Goal: Task Accomplishment & Management: Use online tool/utility

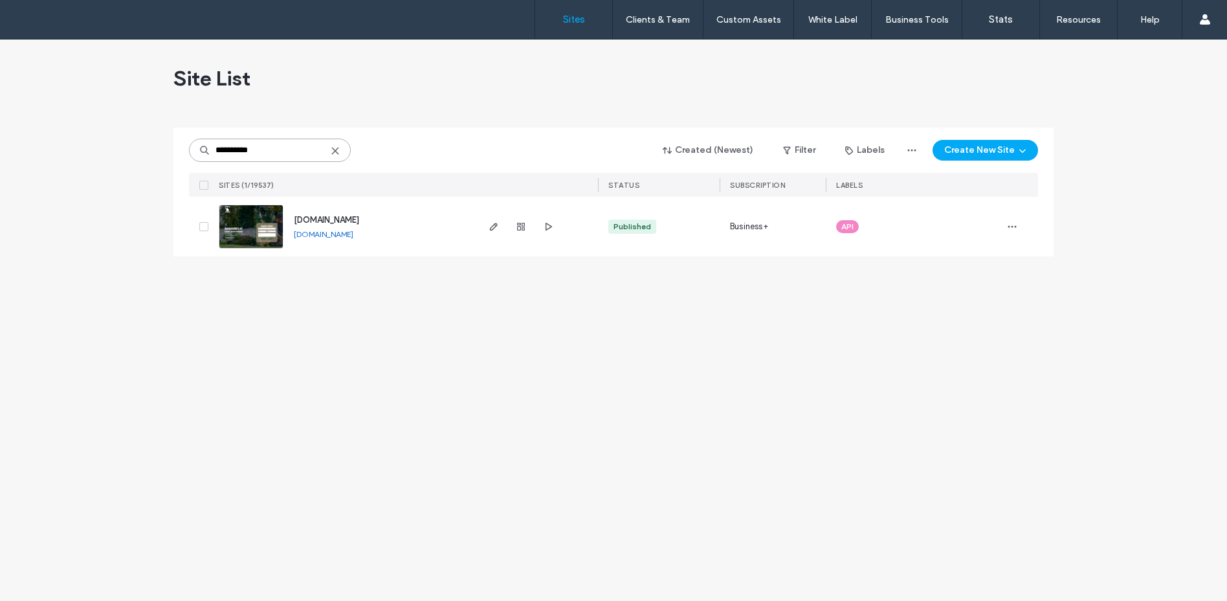
click at [106, 102] on div "**********" at bounding box center [613, 319] width 1227 height 561
paste input "********"
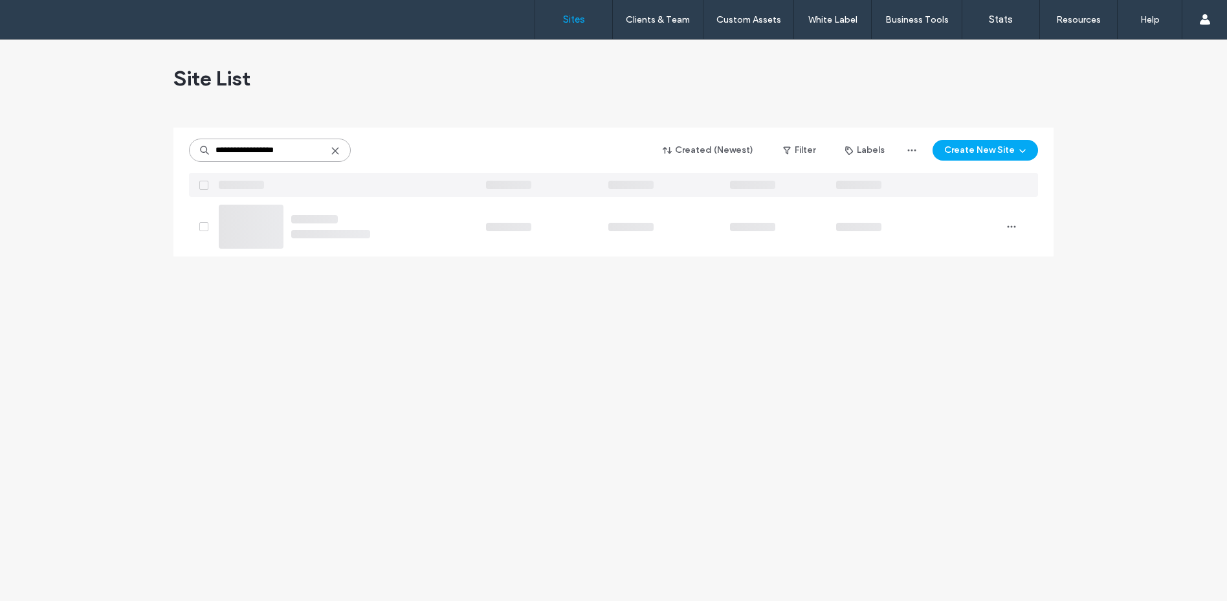
drag, startPoint x: 306, startPoint y: 151, endPoint x: 125, endPoint y: 146, distance: 181.3
click at [121, 142] on div "**********" at bounding box center [613, 319] width 1227 height 561
type input "**********"
click at [254, 213] on img at bounding box center [250, 249] width 63 height 88
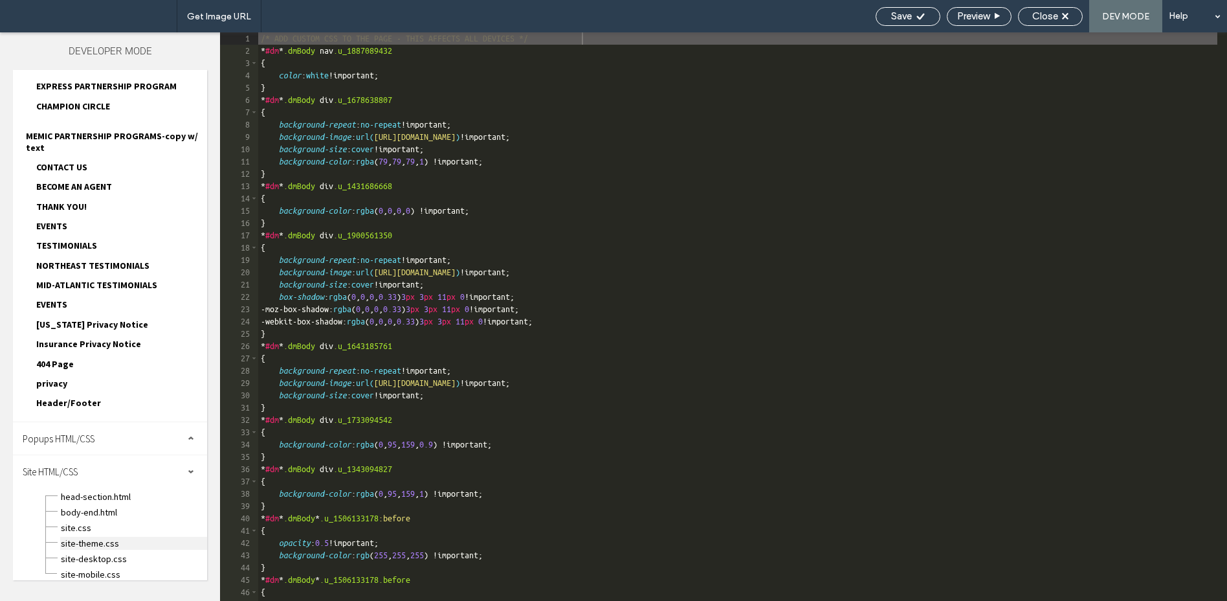
scroll to position [267, 0]
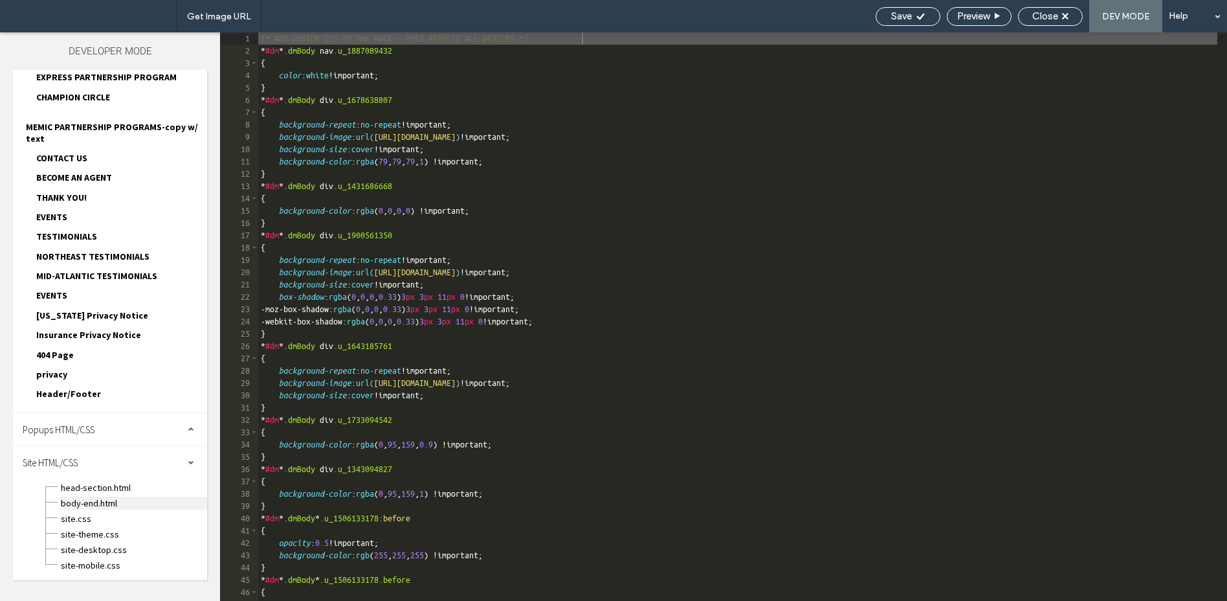
click at [111, 499] on span "body-end.html" at bounding box center [133, 503] width 147 height 13
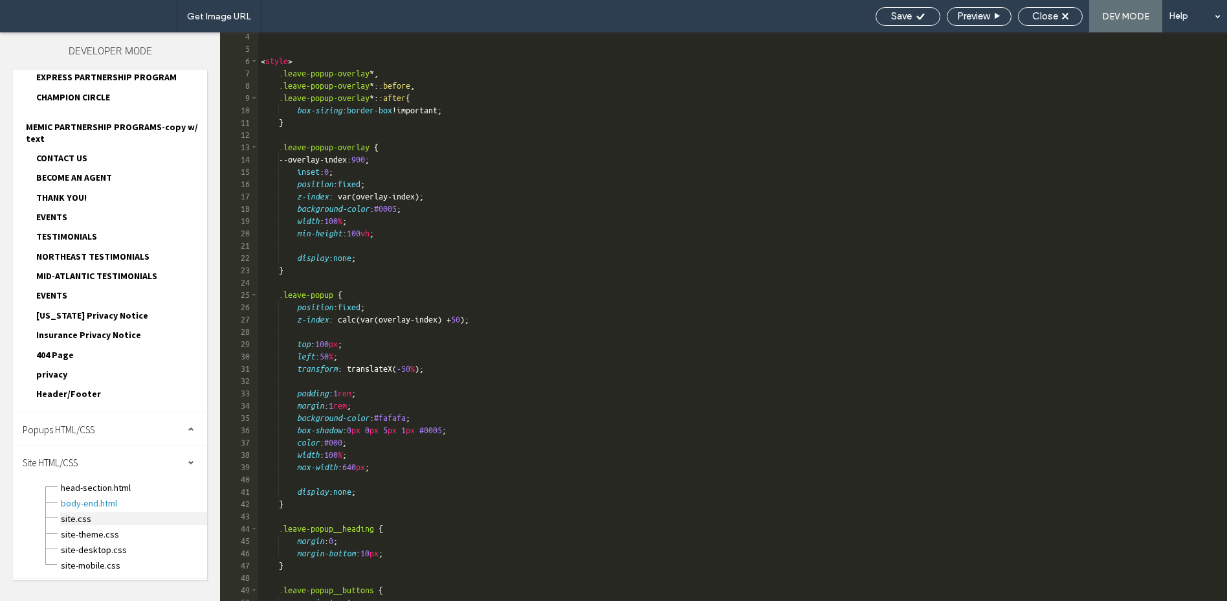
scroll to position [39, 0]
click at [118, 485] on span "head-section.html" at bounding box center [133, 487] width 147 height 13
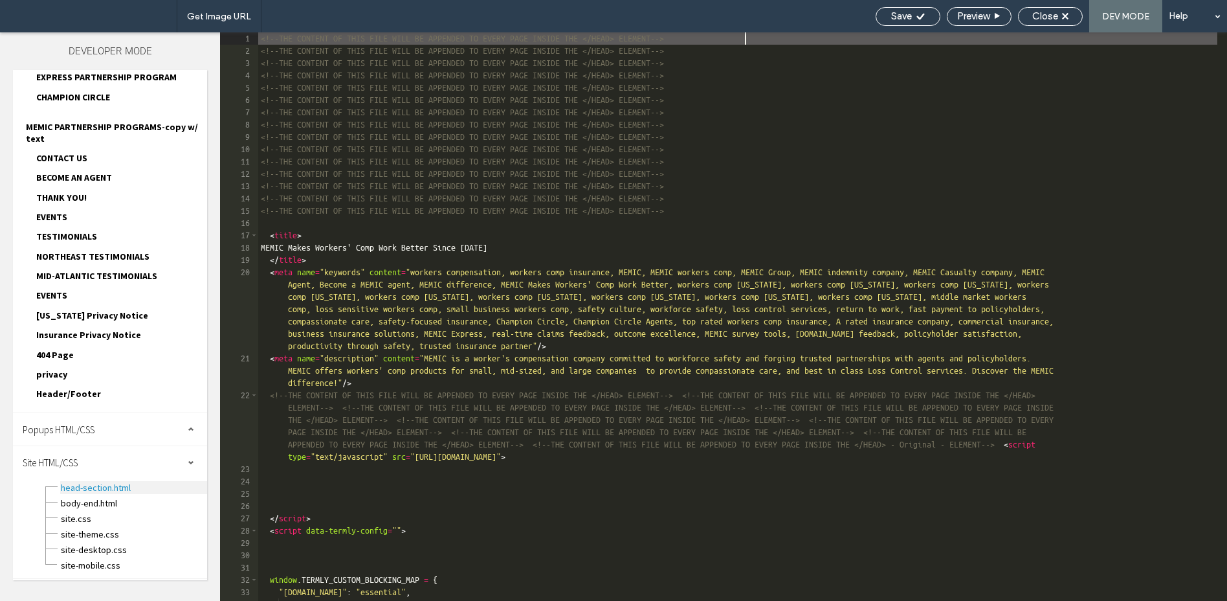
scroll to position [0, 0]
click at [471, 164] on span "The icon that appears next to the page title in the browser tab and on Google's…" at bounding box center [336, 161] width 399 height 19
click at [420, 172] on div "Favicon The icon that appears next to the page title in the browser tab and on …" at bounding box center [336, 158] width 399 height 80
drag, startPoint x: 419, startPoint y: 161, endPoint x: 409, endPoint y: 148, distance: 15.7
click at [419, 159] on span "The icon that appears next to the page title in the browser tab and on Google's…" at bounding box center [331, 158] width 388 height 10
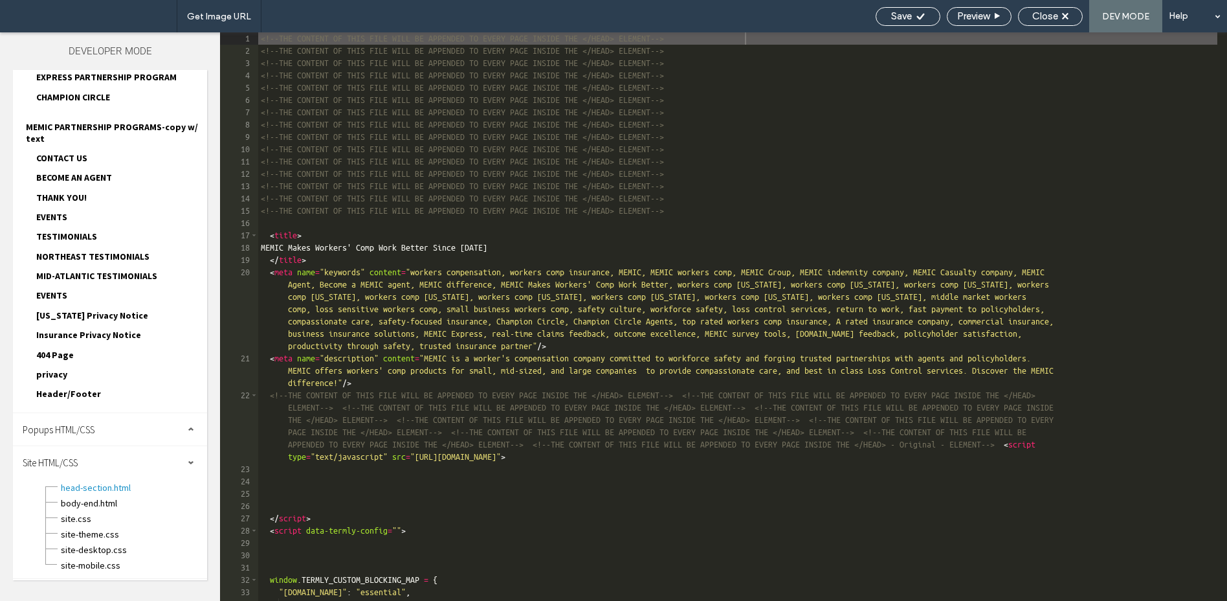
click at [394, 139] on div "Favicon" at bounding box center [336, 135] width 399 height 34
drag, startPoint x: 862, startPoint y: 88, endPoint x: 869, endPoint y: 89, distance: 7.2
click at [862, 87] on div "<!--THE CONTENT OF THIS FILE WILL BE APPENDED TO EVERY PAGE INSIDE THE </HEAD> …" at bounding box center [737, 328] width 959 height 593
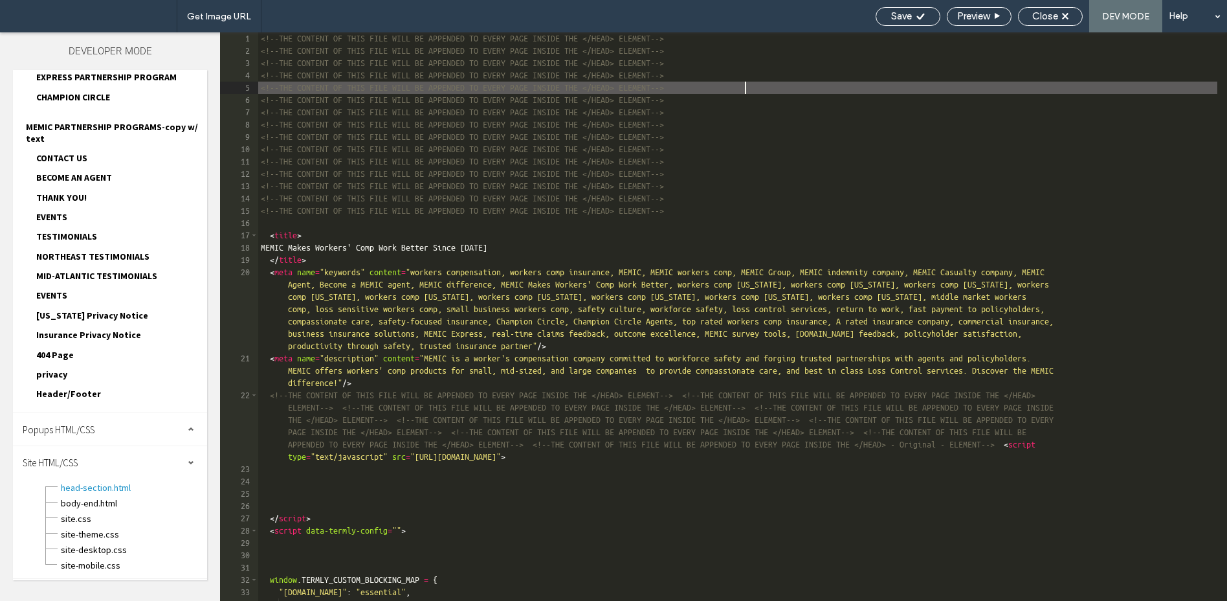
click at [870, 89] on div "<!--THE CONTENT OF THIS FILE WILL BE APPENDED TO EVERY PAGE INSIDE THE </HEAD> …" at bounding box center [737, 328] width 959 height 593
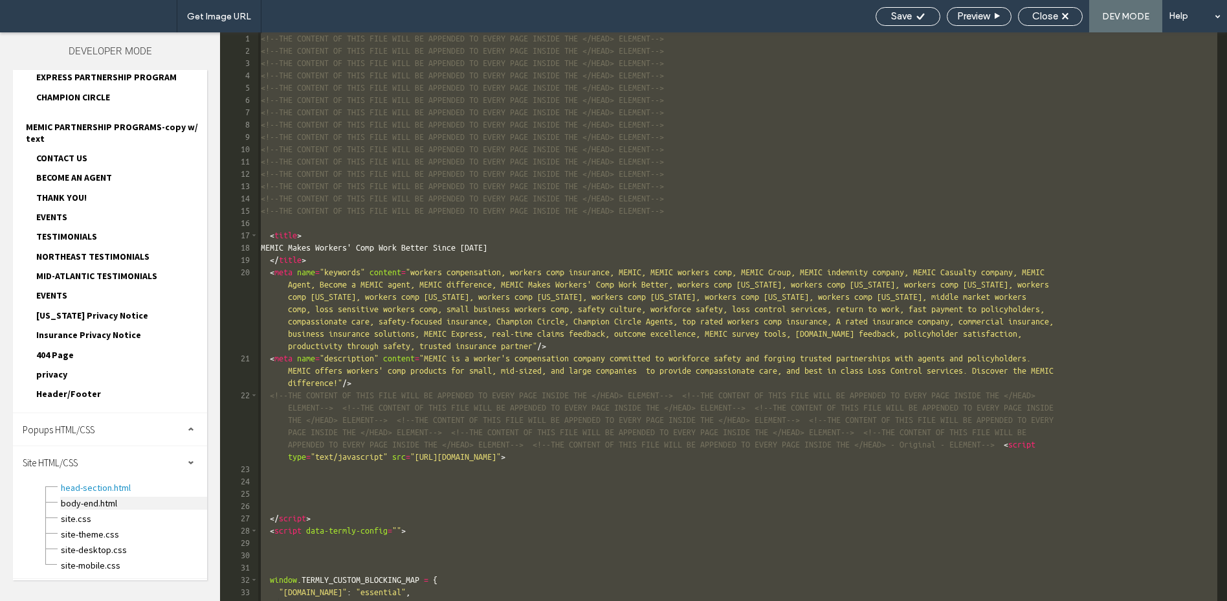
click at [101, 500] on span "body-end.html" at bounding box center [133, 503] width 147 height 13
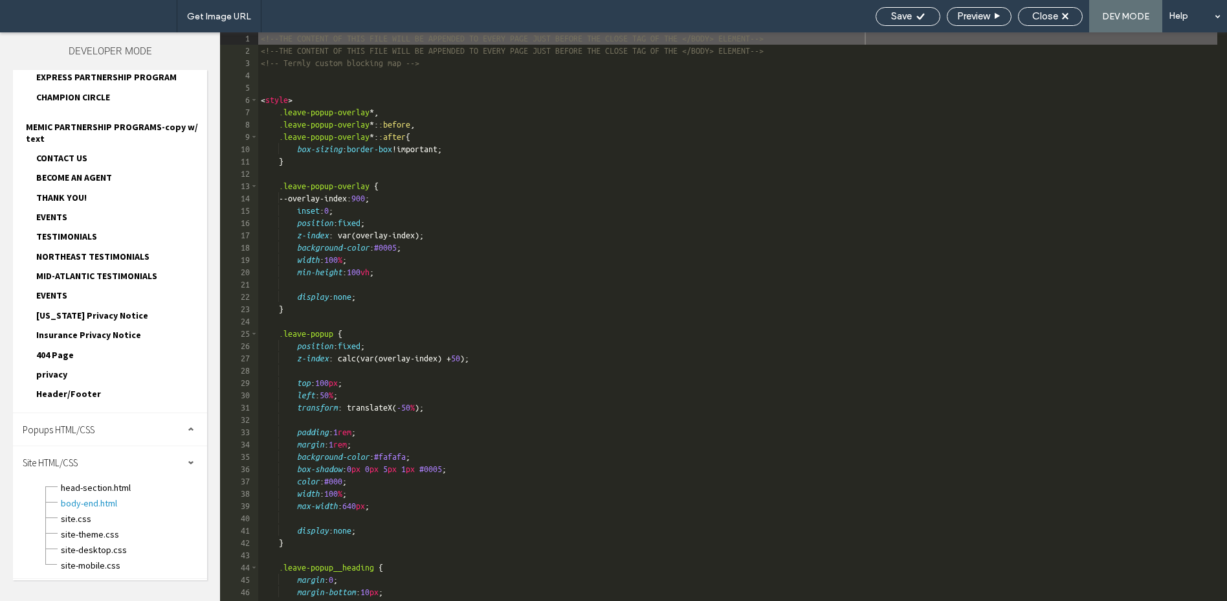
click at [545, 240] on div "Open Graph: Image for sharing on social networks This image will be displayed o…" at bounding box center [418, 265] width 563 height 80
click at [315, 83] on div "My Site Icons Favicon The icon that appears next to the page title in the brows…" at bounding box center [413, 250] width 592 height 366
click at [408, 137] on div "Favicon" at bounding box center [336, 135] width 399 height 34
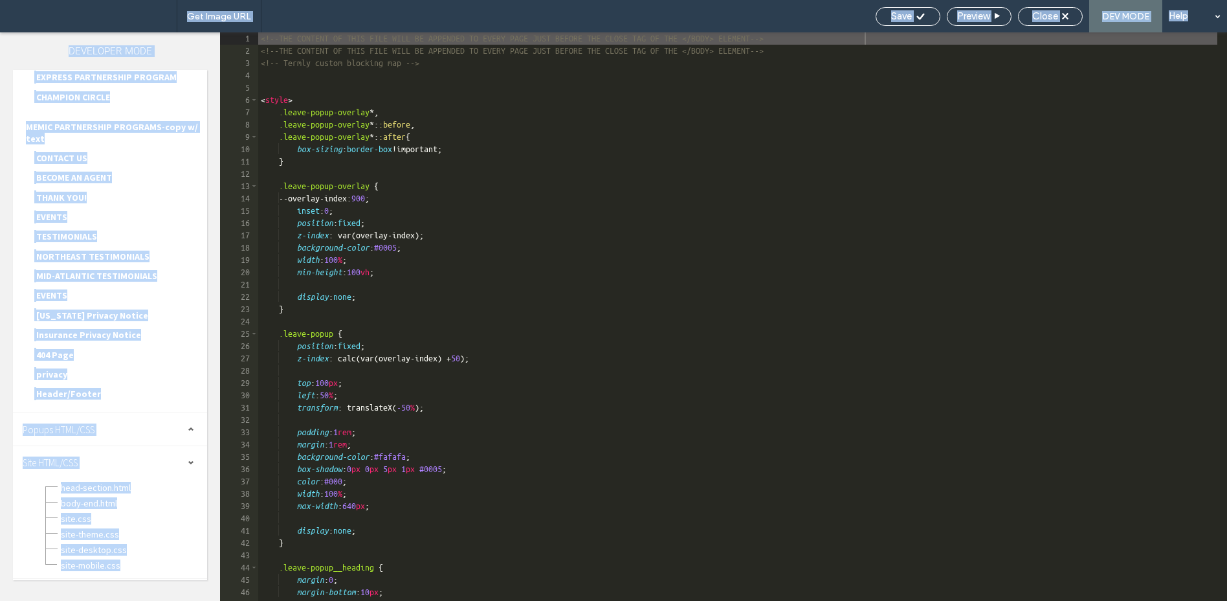
click at [456, 162] on span "The icon that appears next to the page title in the browser tab and on Google's…" at bounding box center [331, 158] width 388 height 10
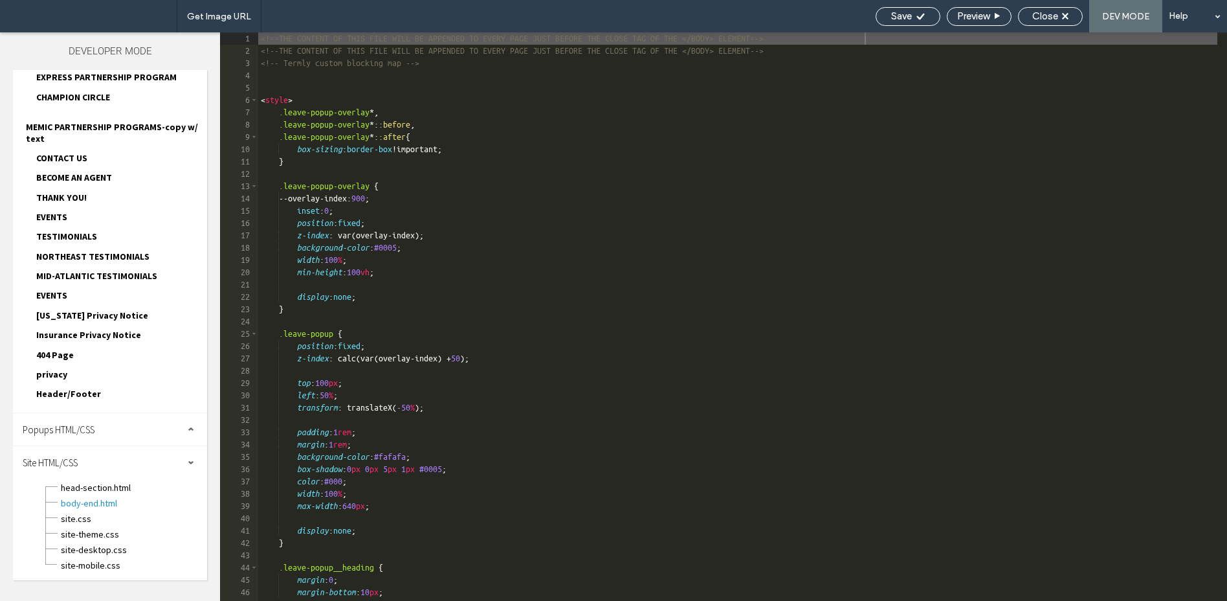
click at [459, 164] on span "The icon that appears next to the page title in the browser tab and on Google's…" at bounding box center [336, 161] width 399 height 19
click at [698, 213] on div "Favicon The icon that appears next to the page title in the browser tab and on …" at bounding box center [418, 272] width 563 height 320
click at [702, 216] on div "My Site Icons Favicon The icon that appears next to the page title in the brows…" at bounding box center [413, 250] width 592 height 366
click at [878, 235] on div "<!--THE CONTENT OF THIS FILE WILL BE APPENDED TO EVERY PAGE JUST BEFORE THE CLO…" at bounding box center [737, 328] width 959 height 593
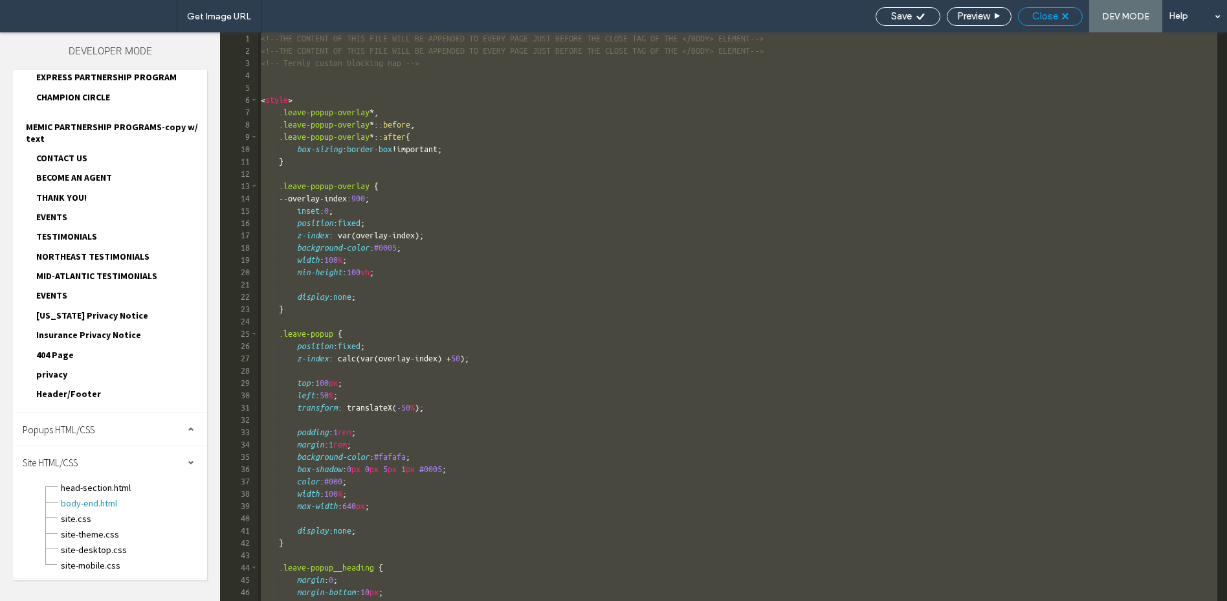
click at [1055, 22] on div "Close" at bounding box center [1050, 16] width 65 height 19
click at [1043, 13] on span "Close" at bounding box center [1045, 16] width 26 height 12
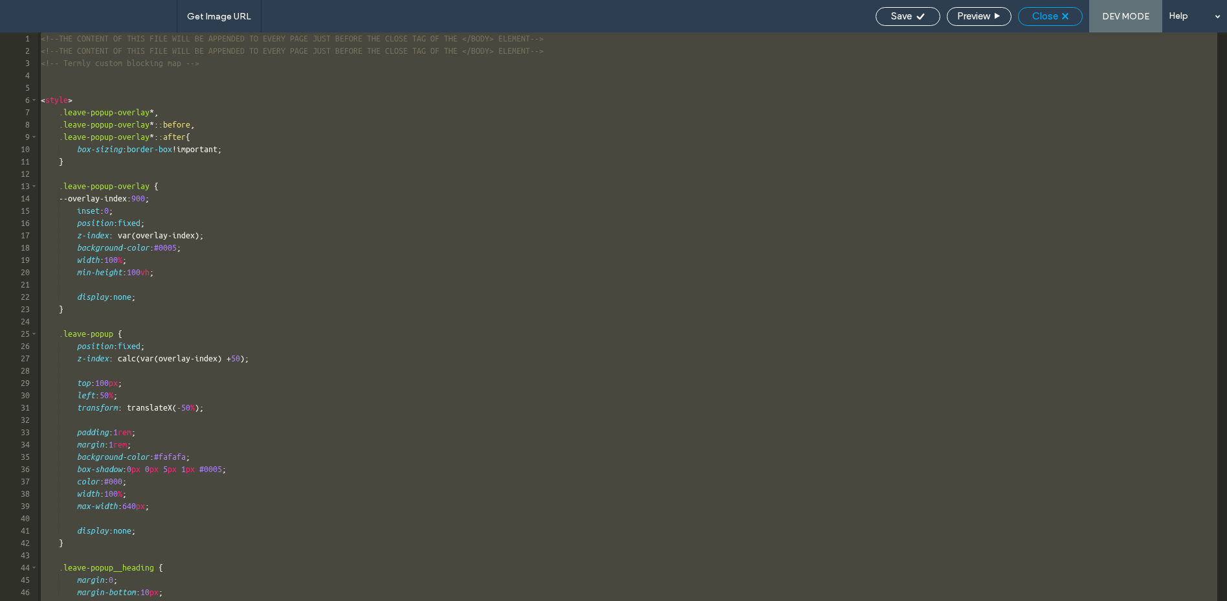
scroll to position [235, 0]
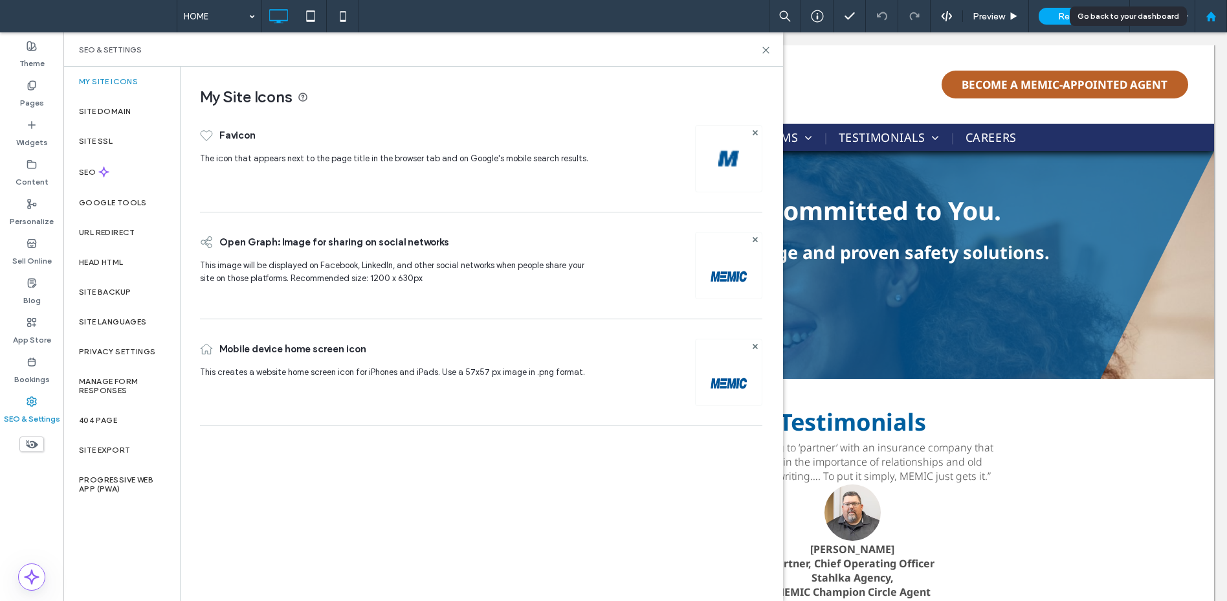
click at [1220, 20] on div at bounding box center [1211, 16] width 31 height 11
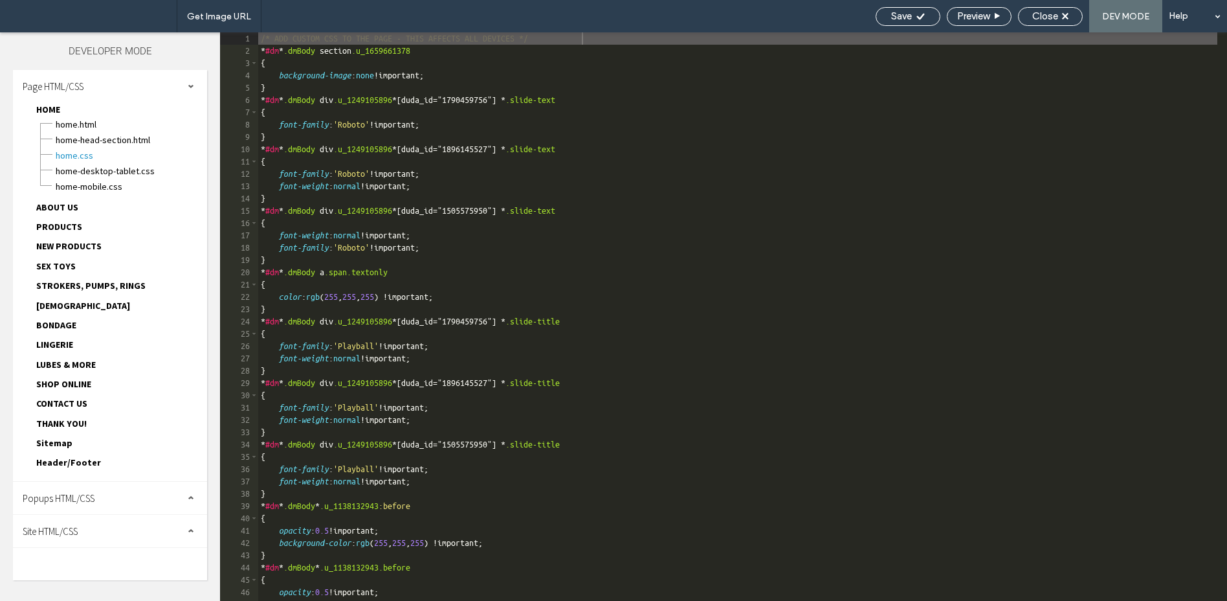
click at [93, 533] on div "Site HTML/CSS" at bounding box center [110, 531] width 194 height 32
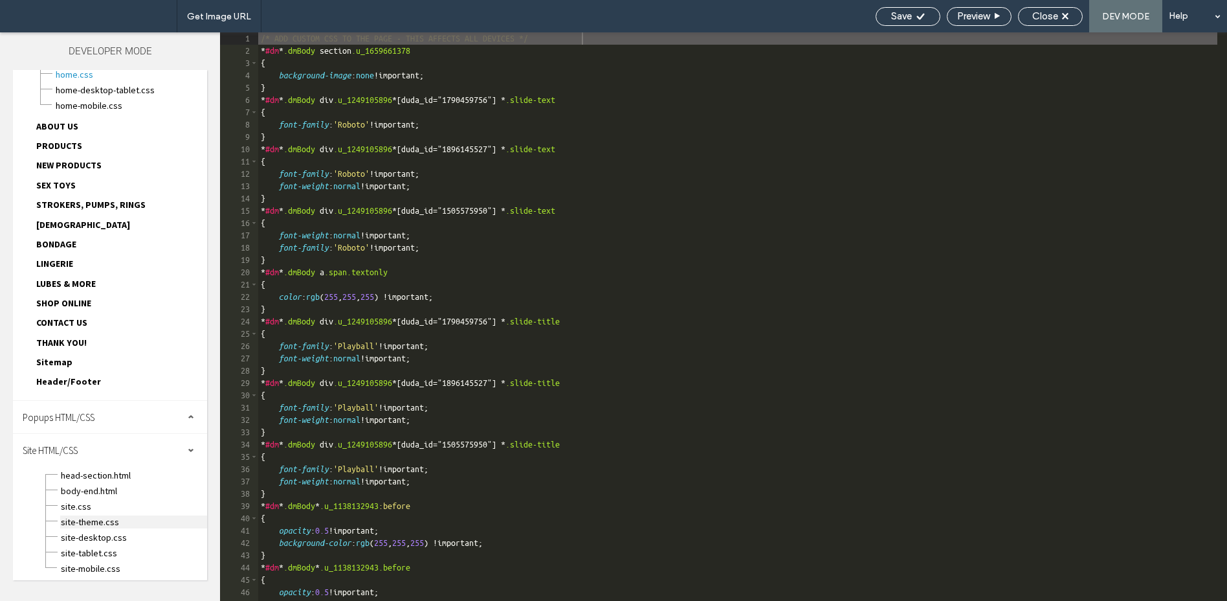
scroll to position [84, 0]
drag, startPoint x: 105, startPoint y: 489, endPoint x: 119, endPoint y: 480, distance: 16.9
click at [107, 489] on span "body-end.html" at bounding box center [133, 487] width 147 height 13
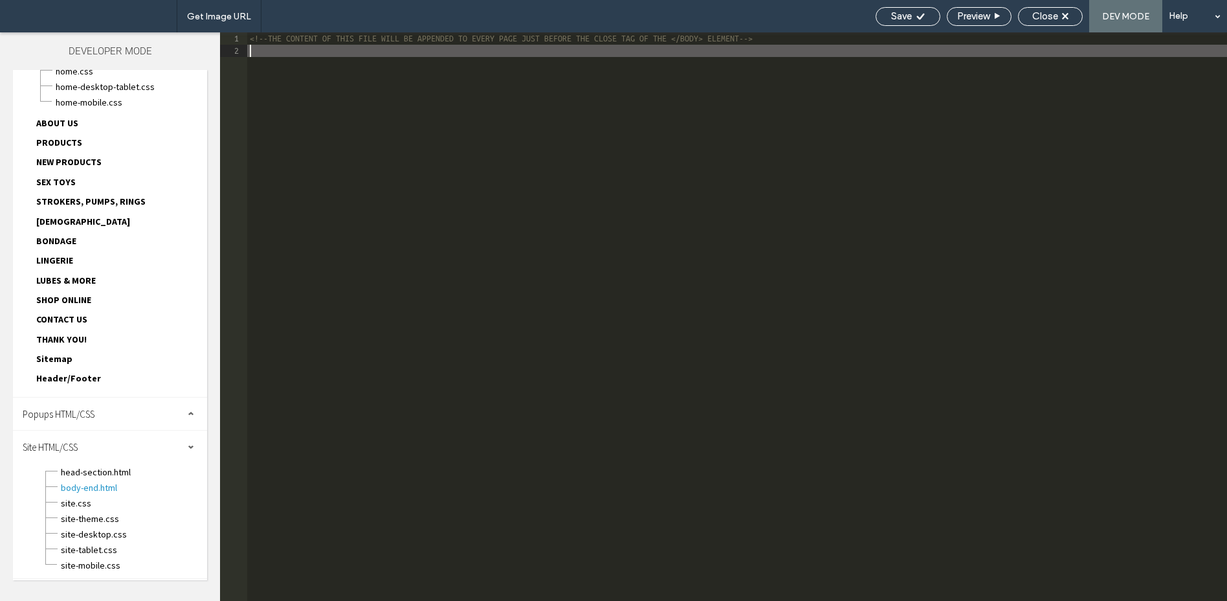
click at [456, 337] on div "<!--THE CONTENT OF THIS FILE WILL BE APPENDED TO EVERY PAGE JUST BEFORE THE CLO…" at bounding box center [737, 328] width 980 height 593
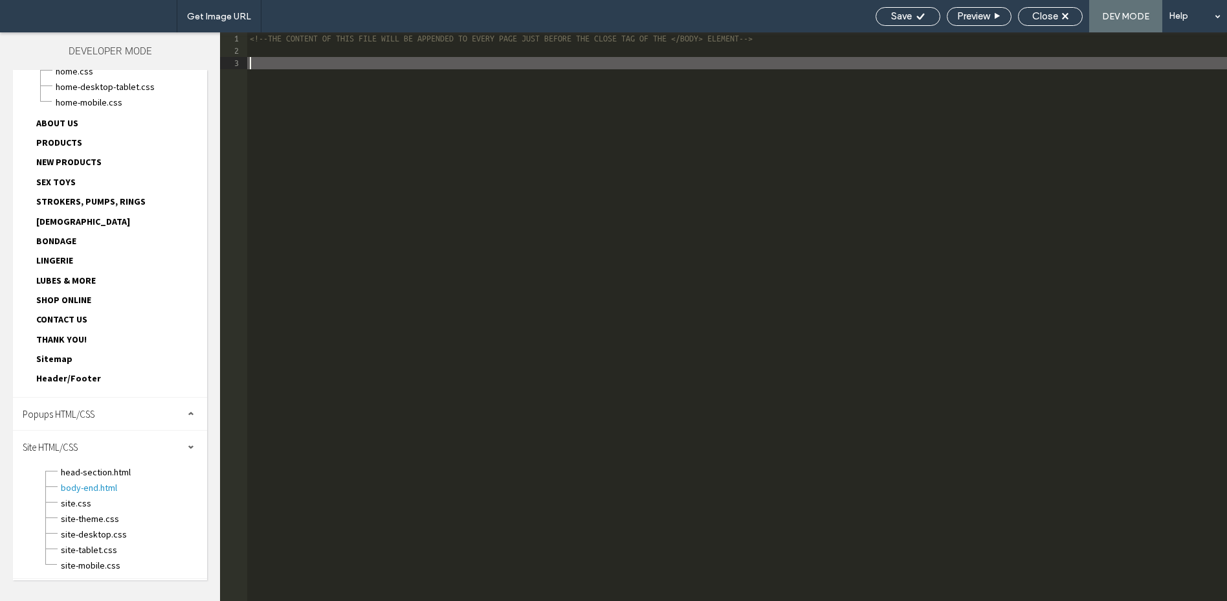
scroll to position [1043, 0]
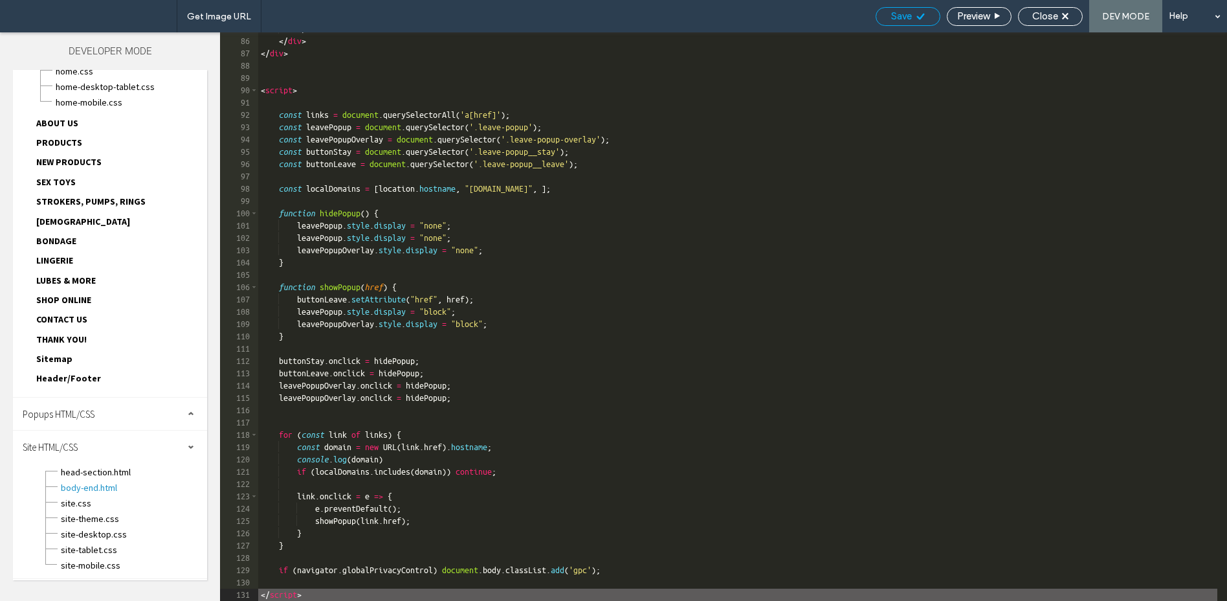
click at [900, 23] on div "Save" at bounding box center [908, 16] width 65 height 19
click at [904, 19] on span "Save" at bounding box center [901, 16] width 21 height 12
click at [630, 155] on div "</ div > </ div > </ div > < script > const links = document . querySelectorAll…" at bounding box center [737, 319] width 959 height 593
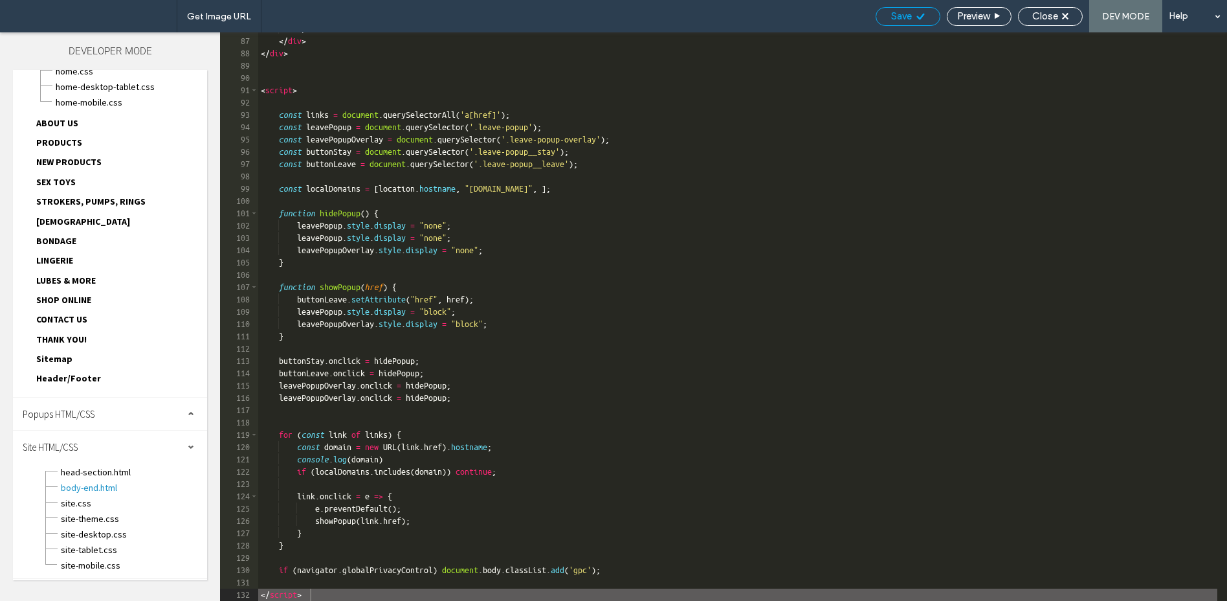
click at [911, 14] on div "Save" at bounding box center [907, 16] width 63 height 12
click at [908, 13] on span "Save" at bounding box center [901, 16] width 21 height 12
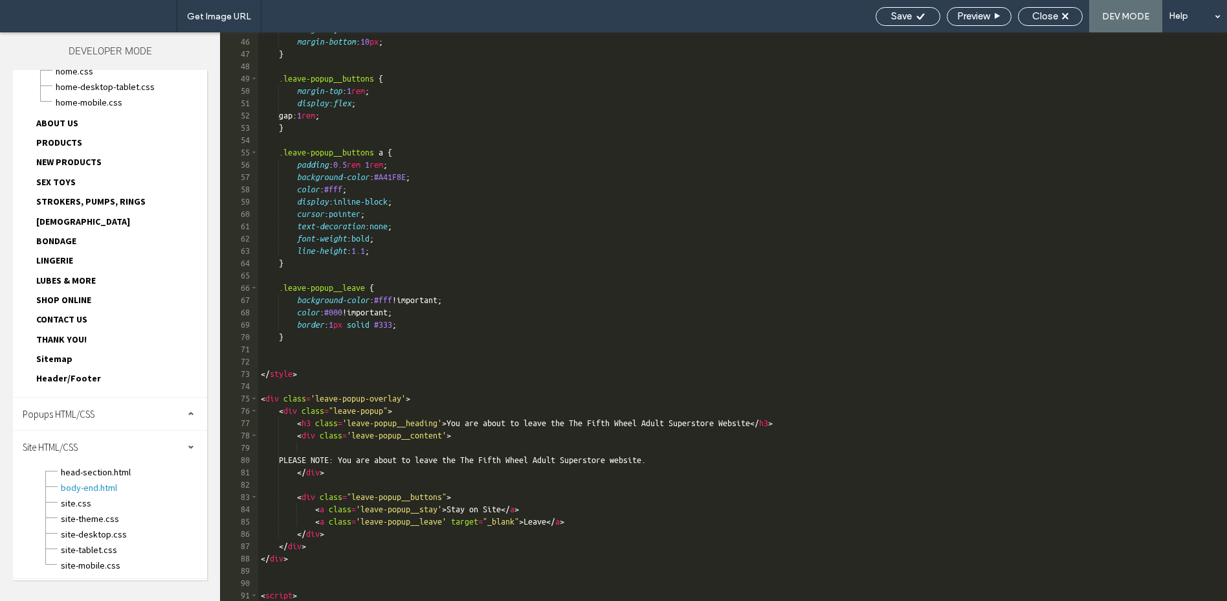
scroll to position [589, 0]
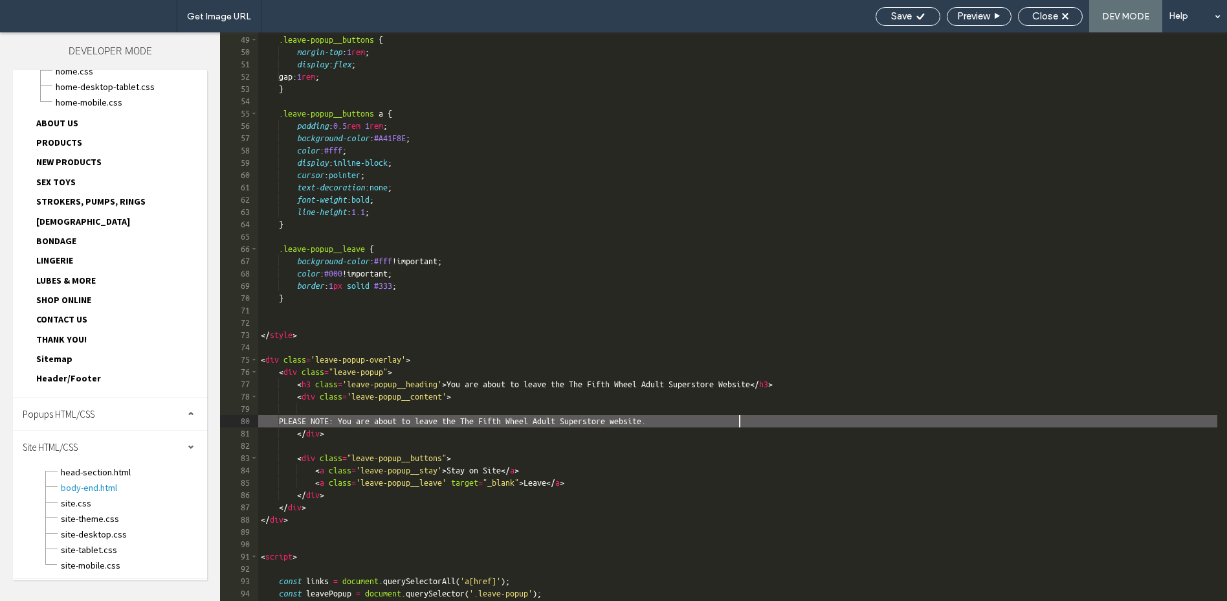
click at [739, 423] on div ".leave-popup__buttons { margin-top : 1 rem ; display : flex ; gap: 1 rem ; } .l…" at bounding box center [737, 317] width 959 height 593
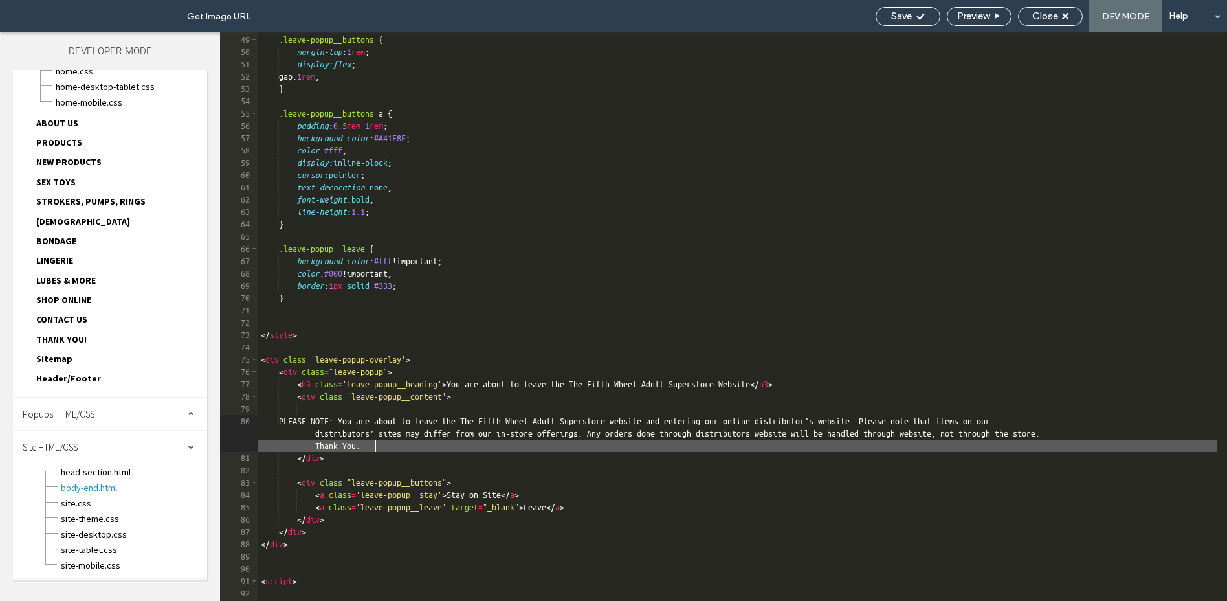
click at [815, 419] on div ".leave-popup__buttons { margin-top : 1 rem ; display : flex ; gap: 1 rem ; } .l…" at bounding box center [737, 317] width 959 height 593
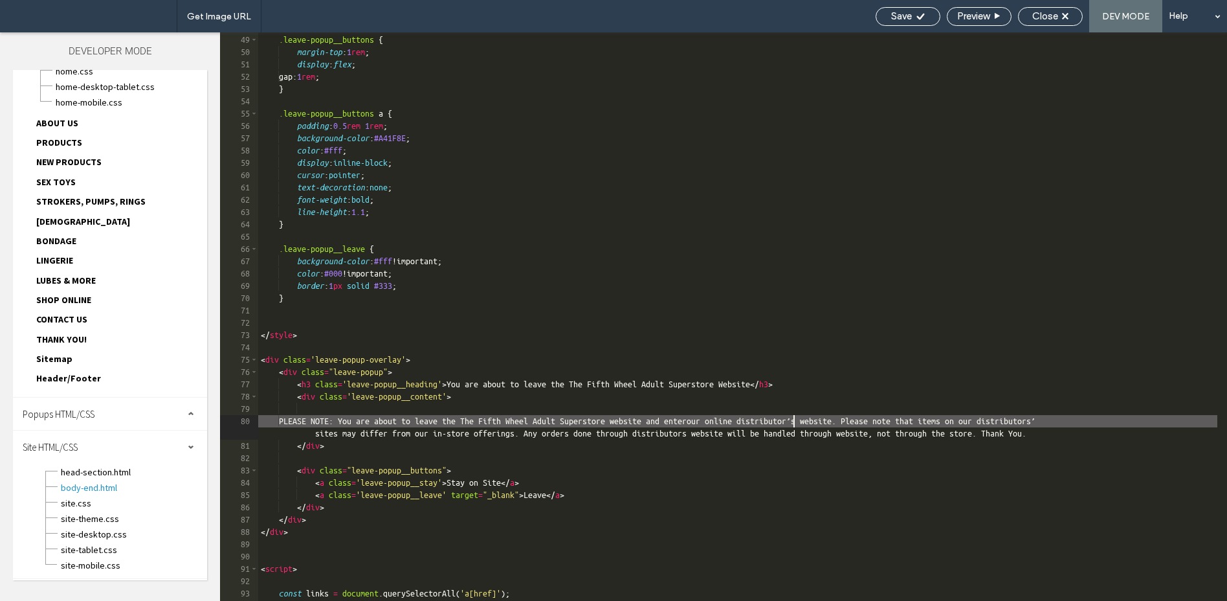
type textarea "**"
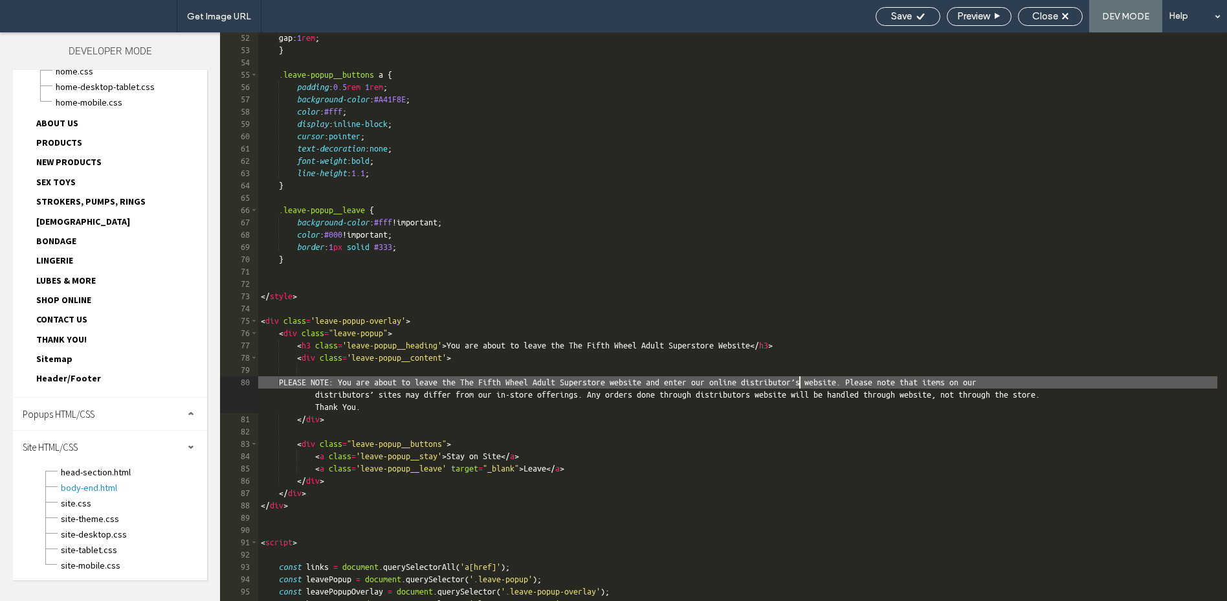
scroll to position [628, 0]
click at [900, 7] on div "Save" at bounding box center [908, 16] width 65 height 19
click at [916, 19] on icon at bounding box center [921, 17] width 10 height 10
click at [1047, 12] on span "Close" at bounding box center [1045, 16] width 26 height 12
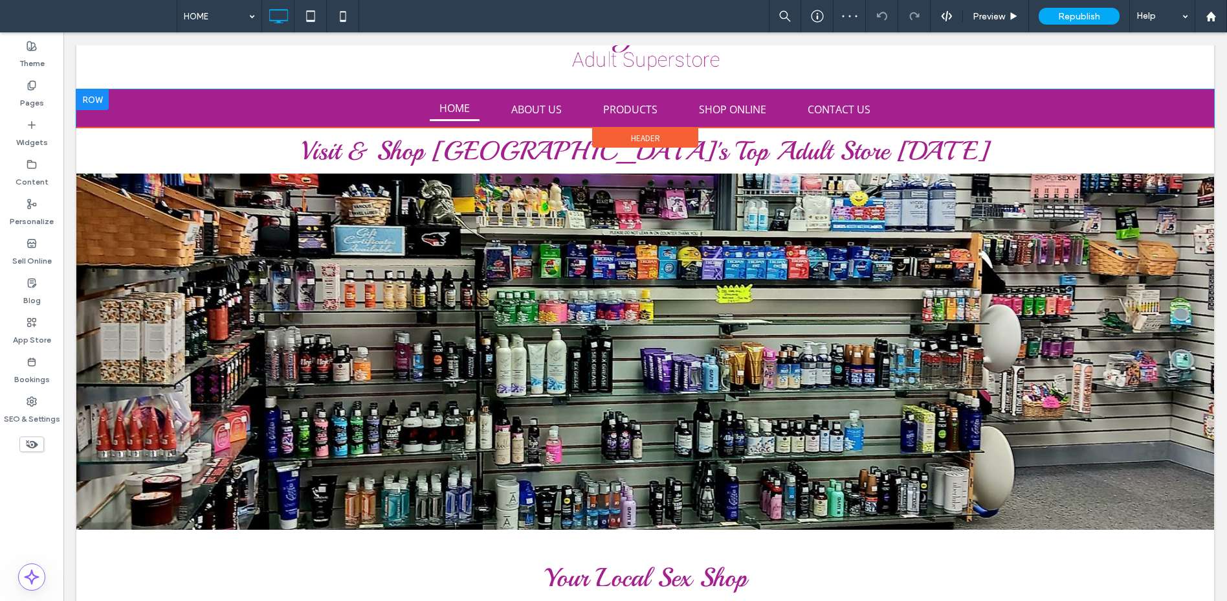
scroll to position [33, 0]
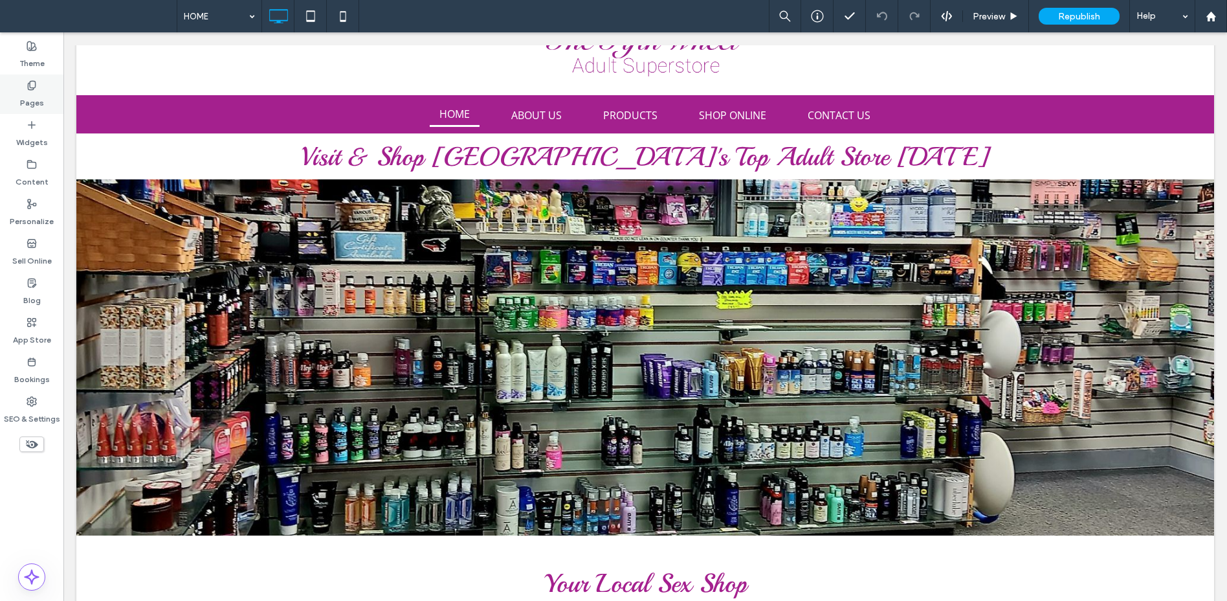
click at [29, 93] on label "Pages" at bounding box center [32, 100] width 24 height 18
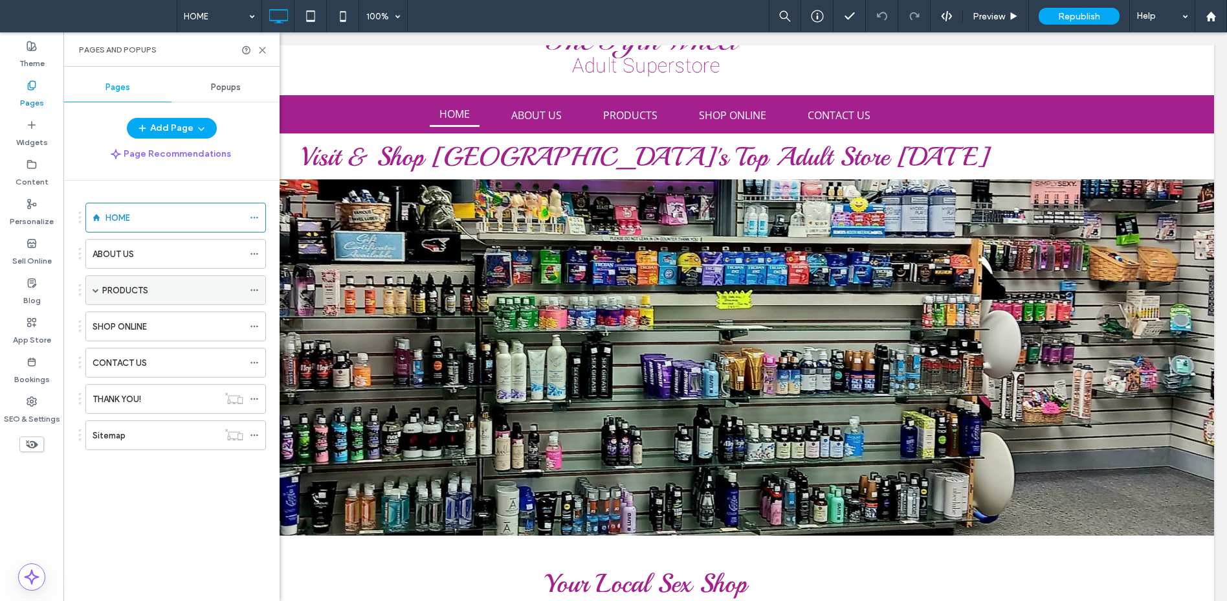
click at [89, 294] on div "PRODUCTS" at bounding box center [175, 290] width 181 height 30
click at [99, 280] on div "PRODUCTS" at bounding box center [175, 290] width 181 height 30
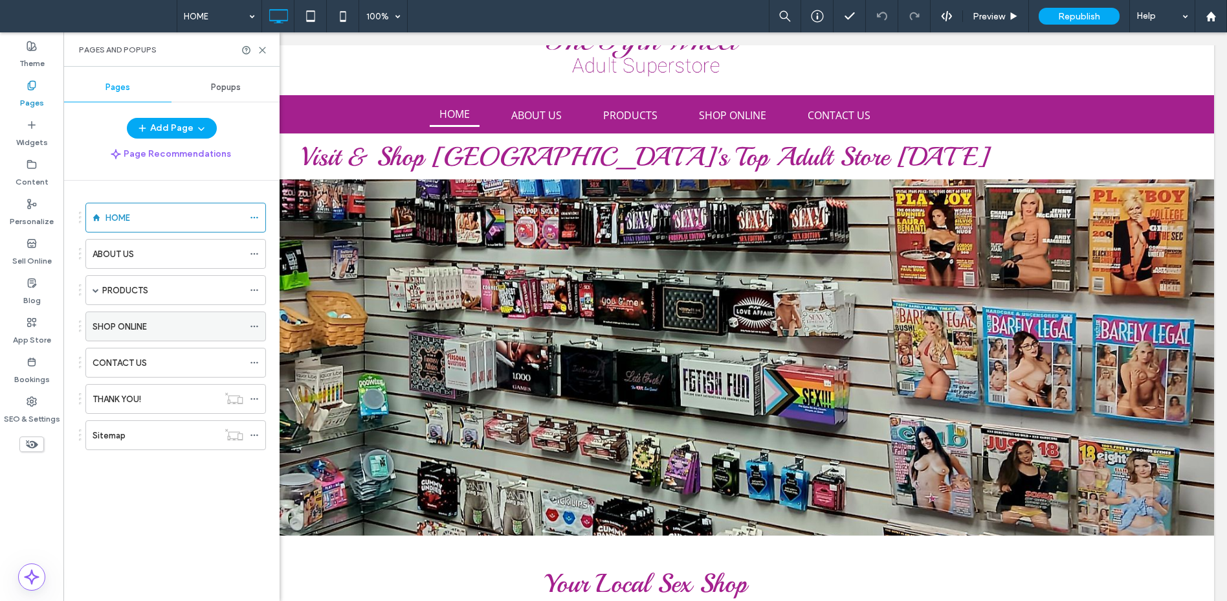
click at [110, 326] on label "SHOP ONLINE" at bounding box center [120, 326] width 54 height 23
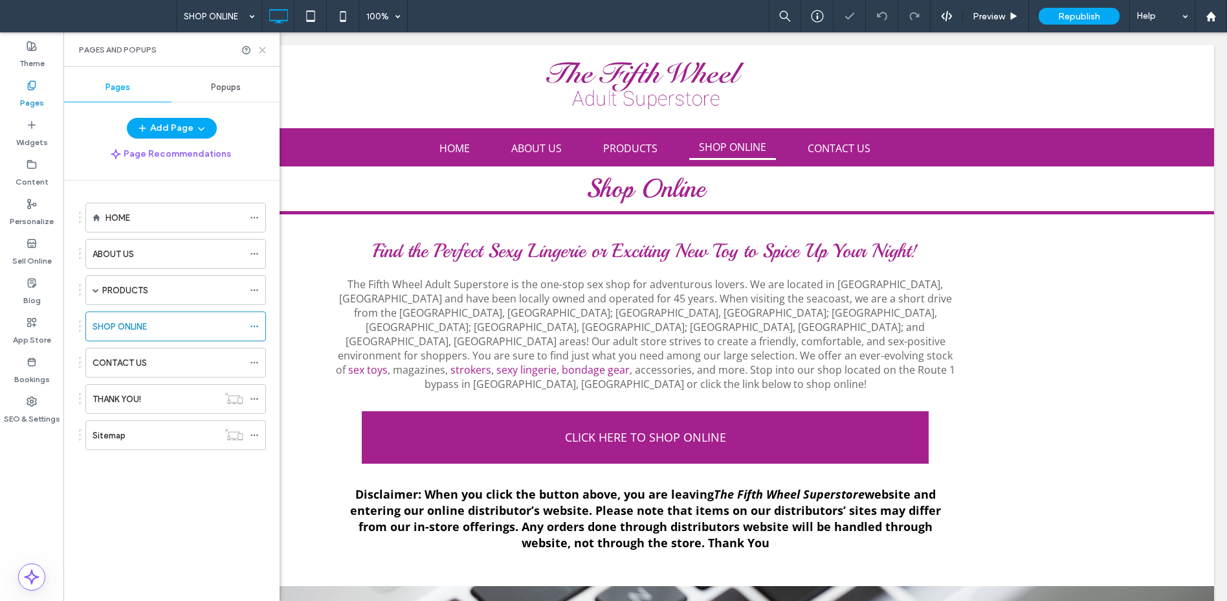
drag, startPoint x: 261, startPoint y: 51, endPoint x: 197, endPoint y: 18, distance: 71.5
click at [261, 51] on use at bounding box center [263, 50] width 6 height 6
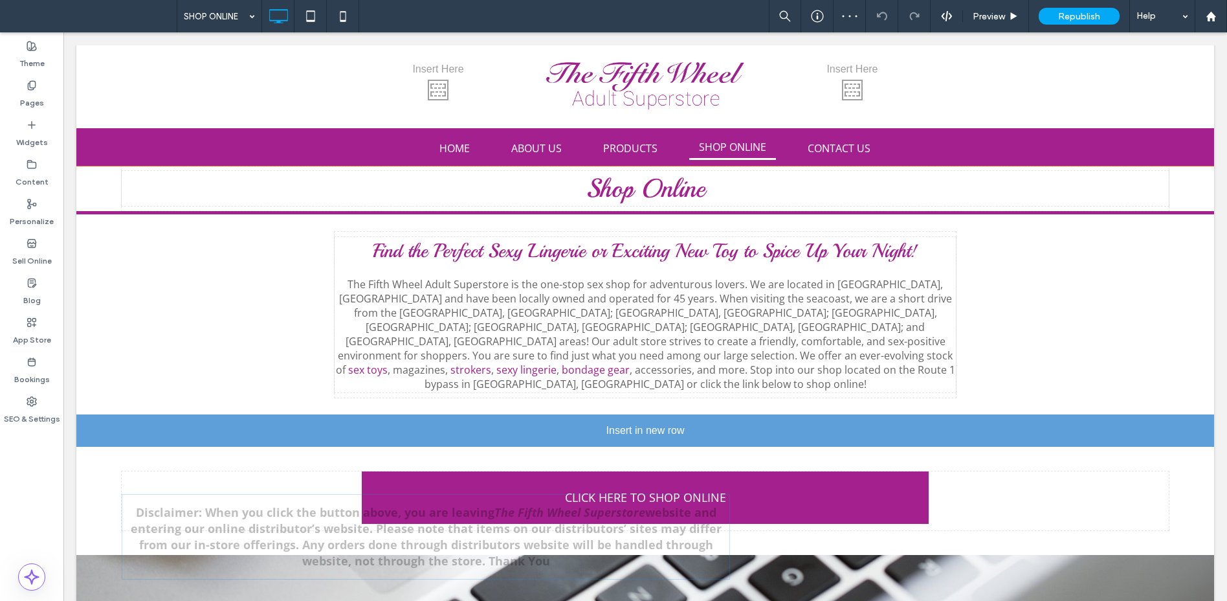
drag, startPoint x: 578, startPoint y: 486, endPoint x: 552, endPoint y: 409, distance: 81.5
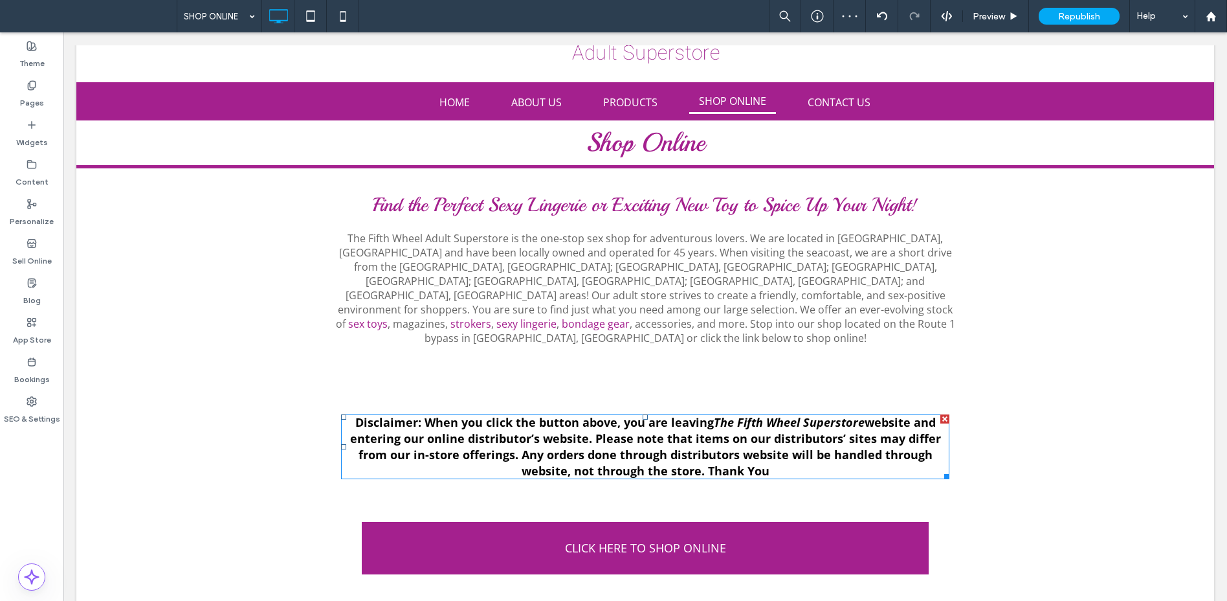
scroll to position [169, 0]
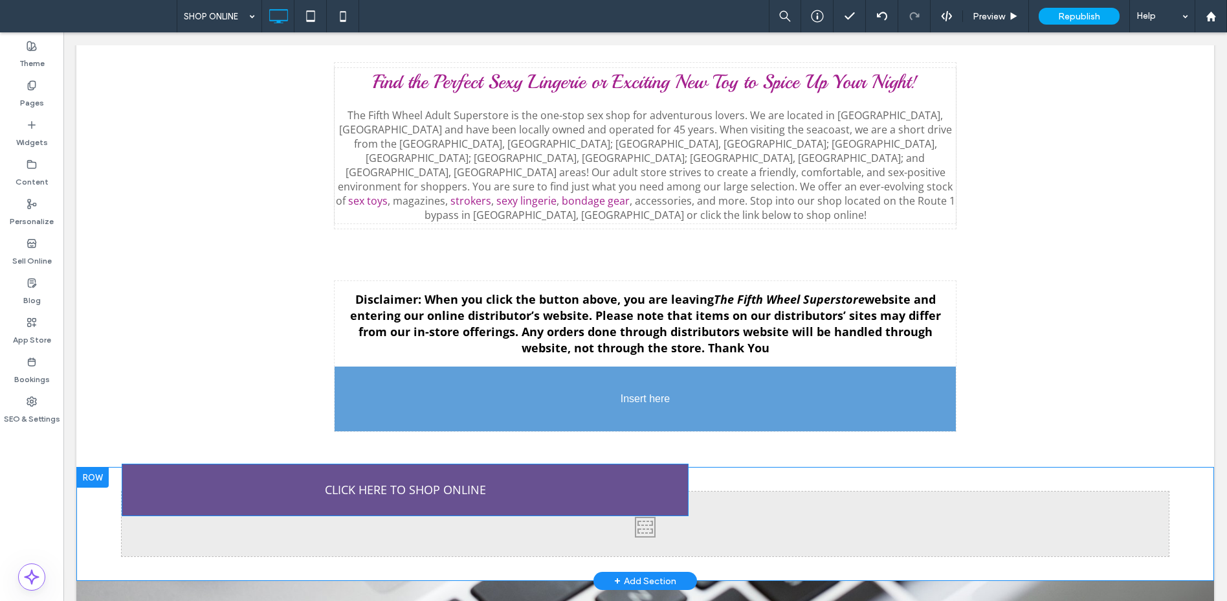
drag, startPoint x: 538, startPoint y: 410, endPoint x: 546, endPoint y: 375, distance: 35.3
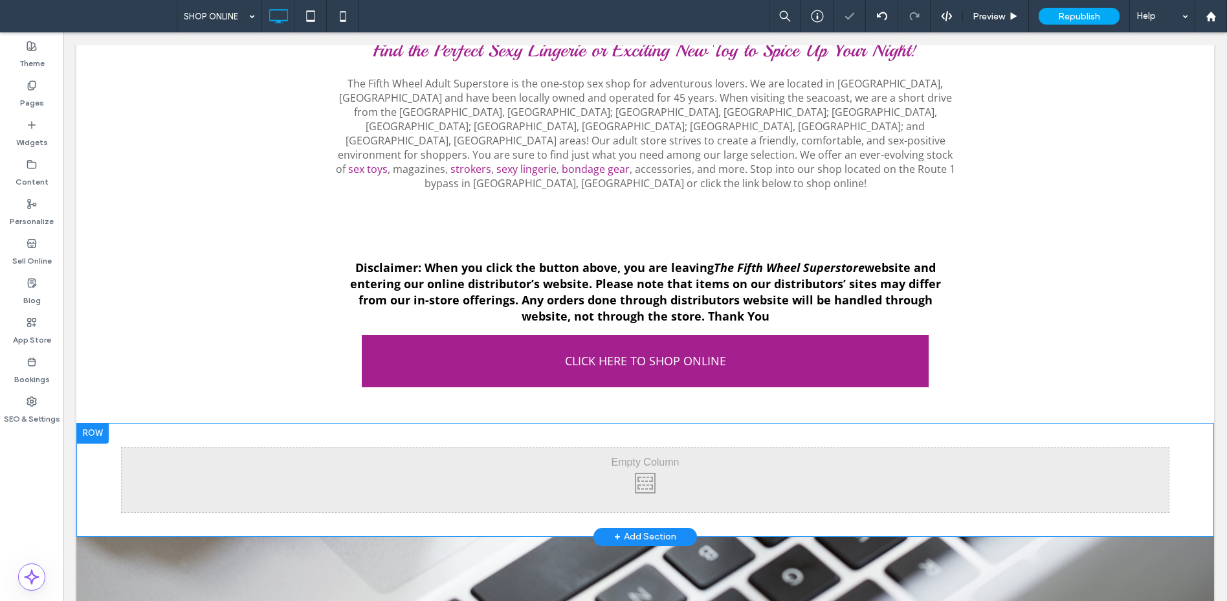
scroll to position [215, 0]
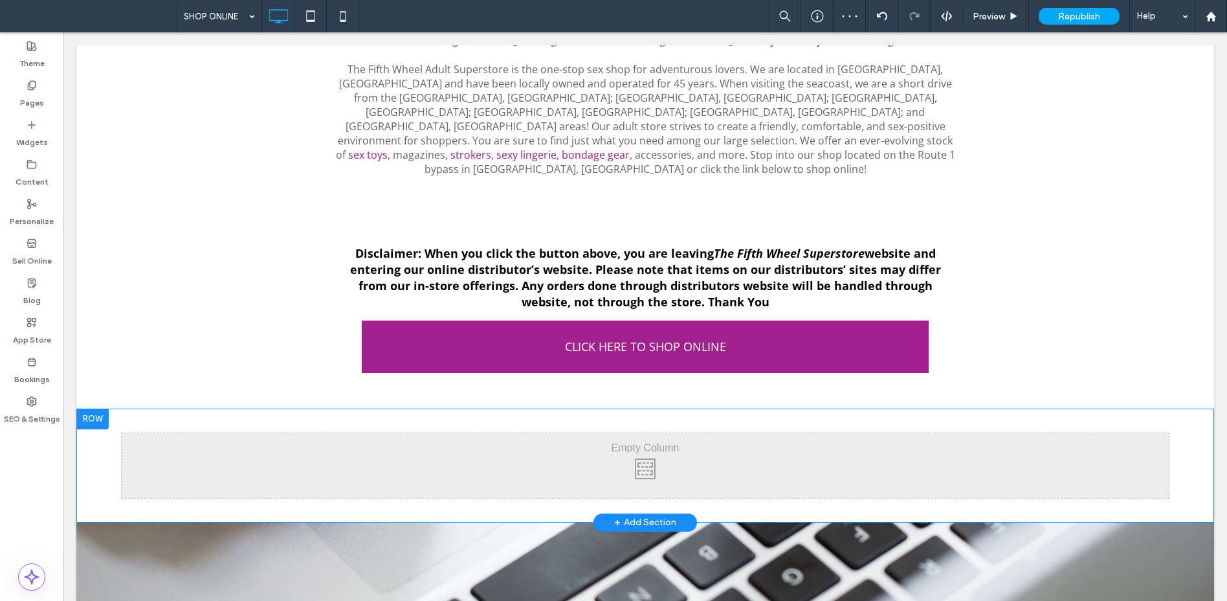
click at [99, 408] on div at bounding box center [92, 418] width 32 height 21
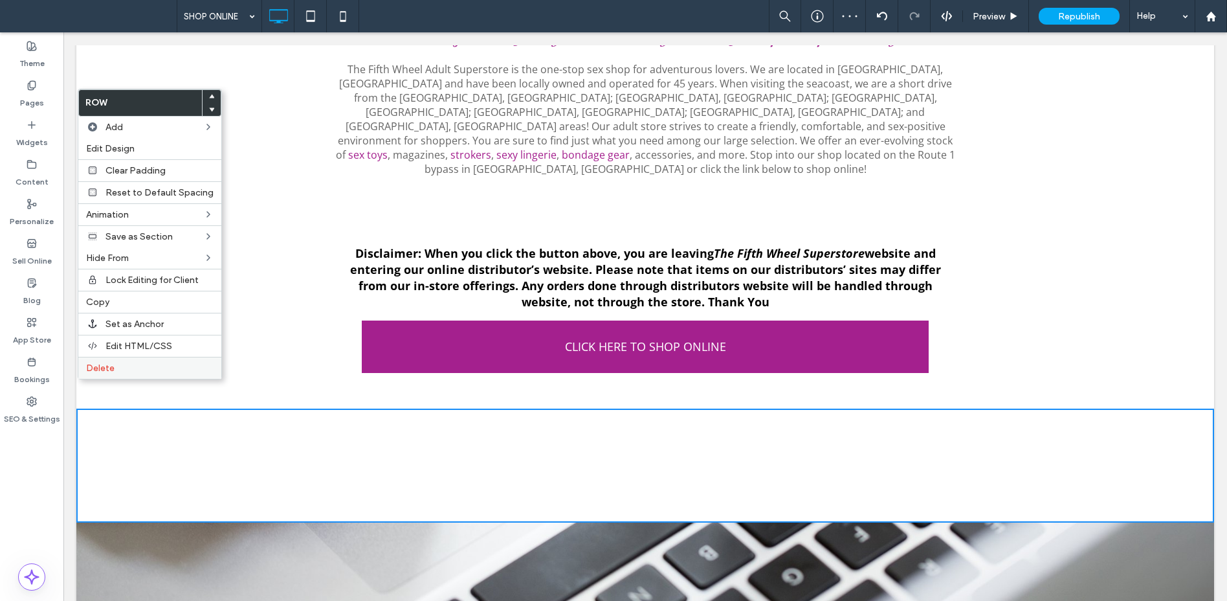
click at [133, 365] on label "Delete" at bounding box center [150, 368] width 128 height 11
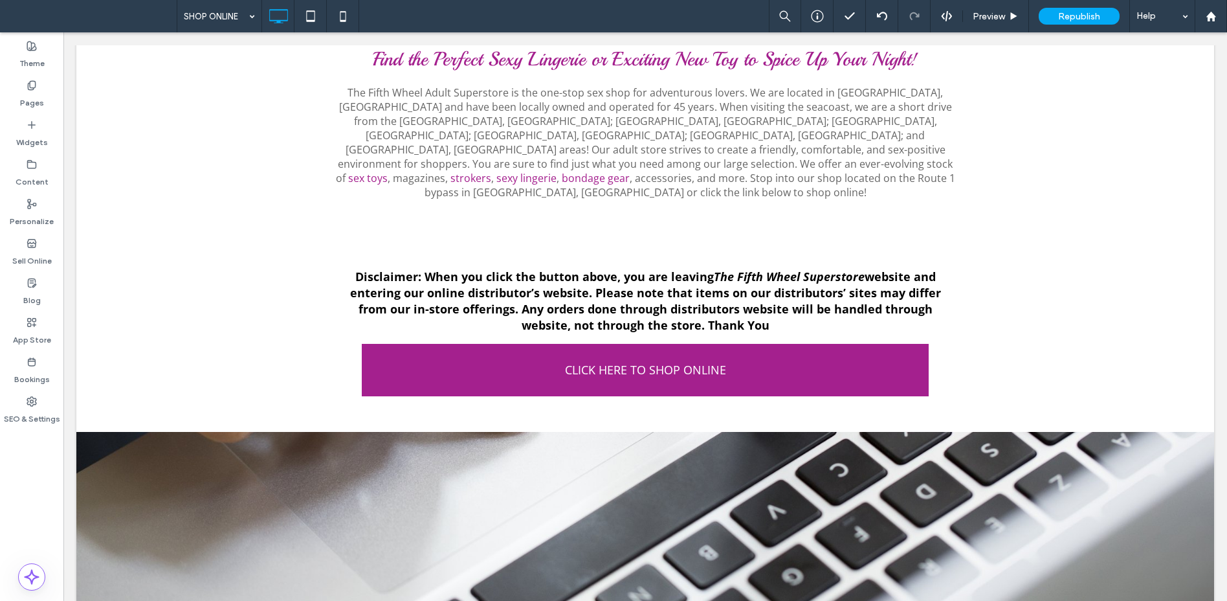
scroll to position [0, 0]
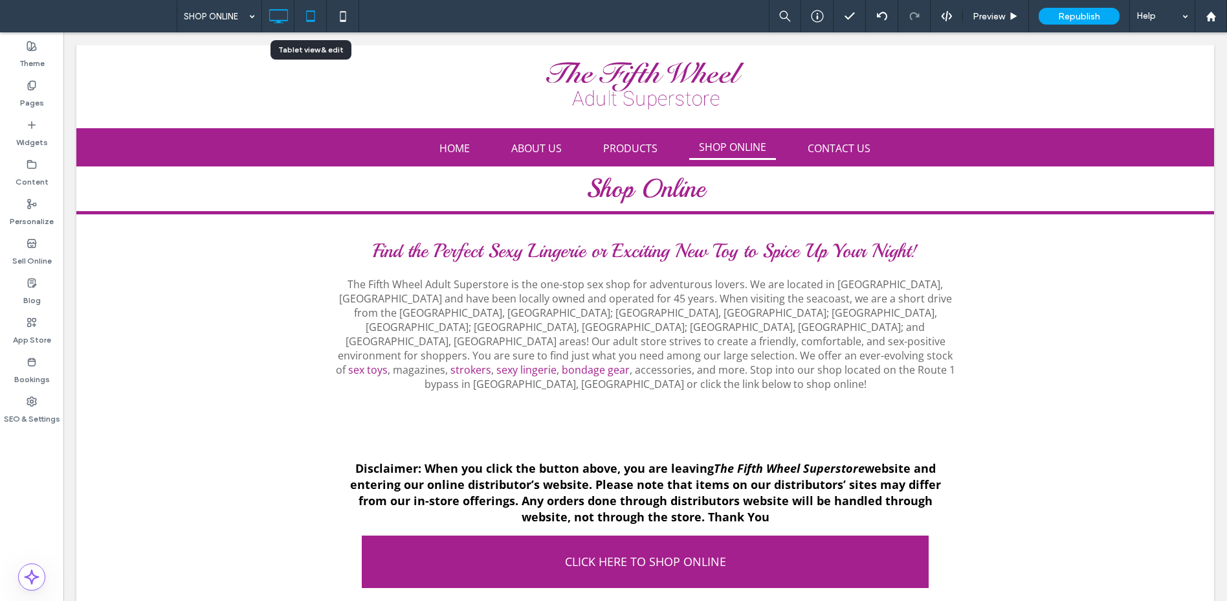
click at [304, 12] on icon at bounding box center [311, 16] width 26 height 26
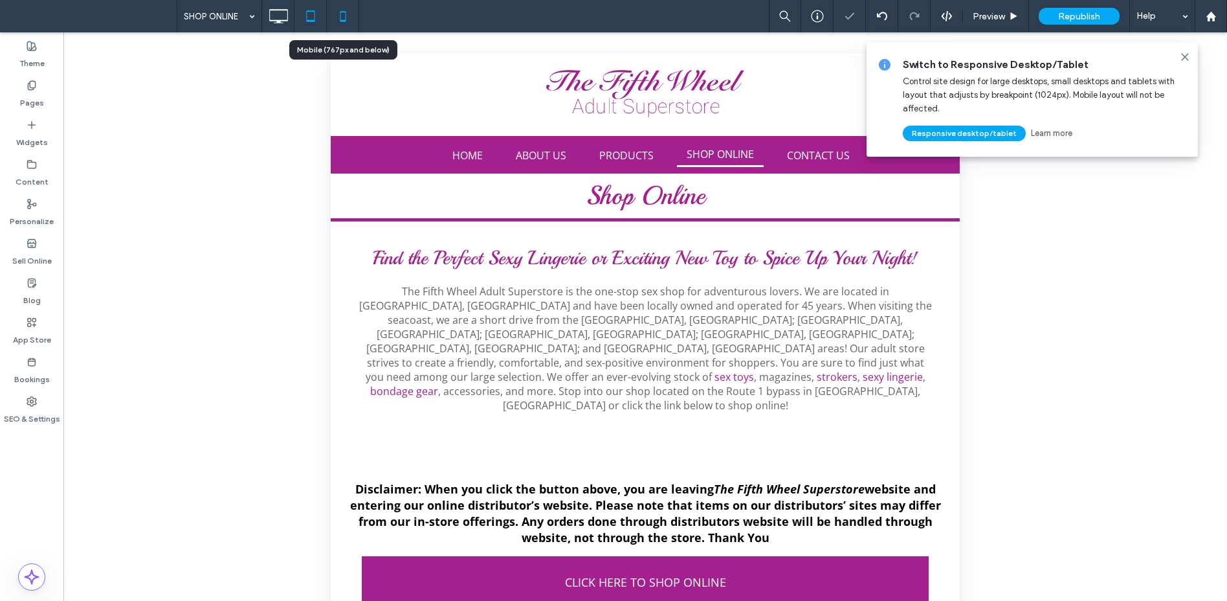
click at [341, 15] on icon at bounding box center [343, 16] width 26 height 26
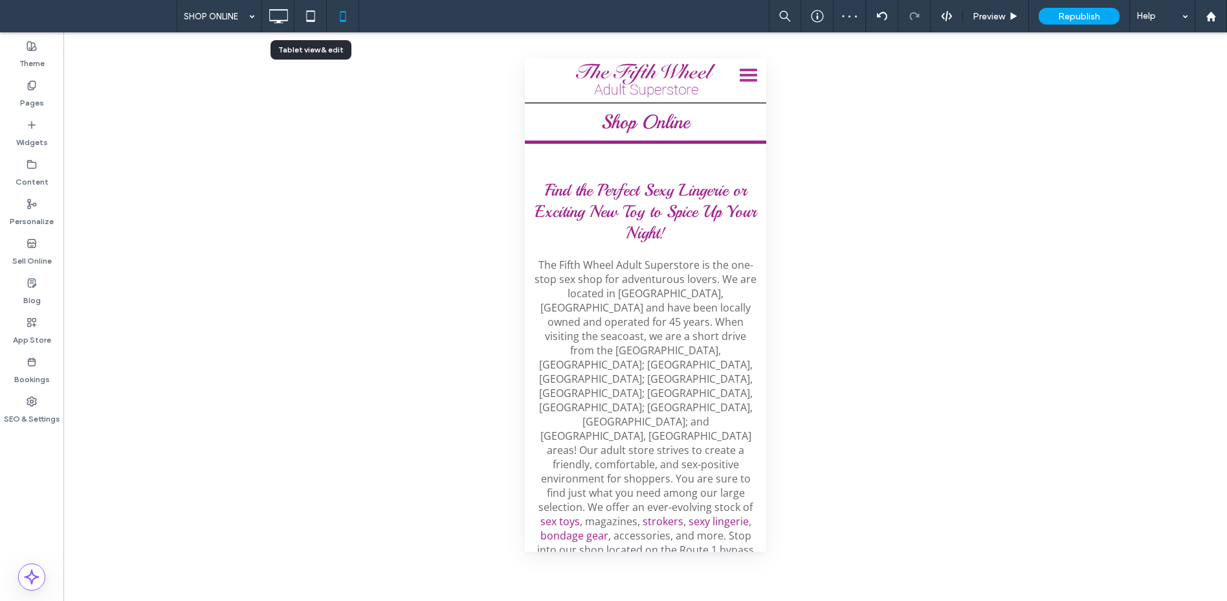
click at [313, 14] on icon at bounding box center [311, 16] width 26 height 26
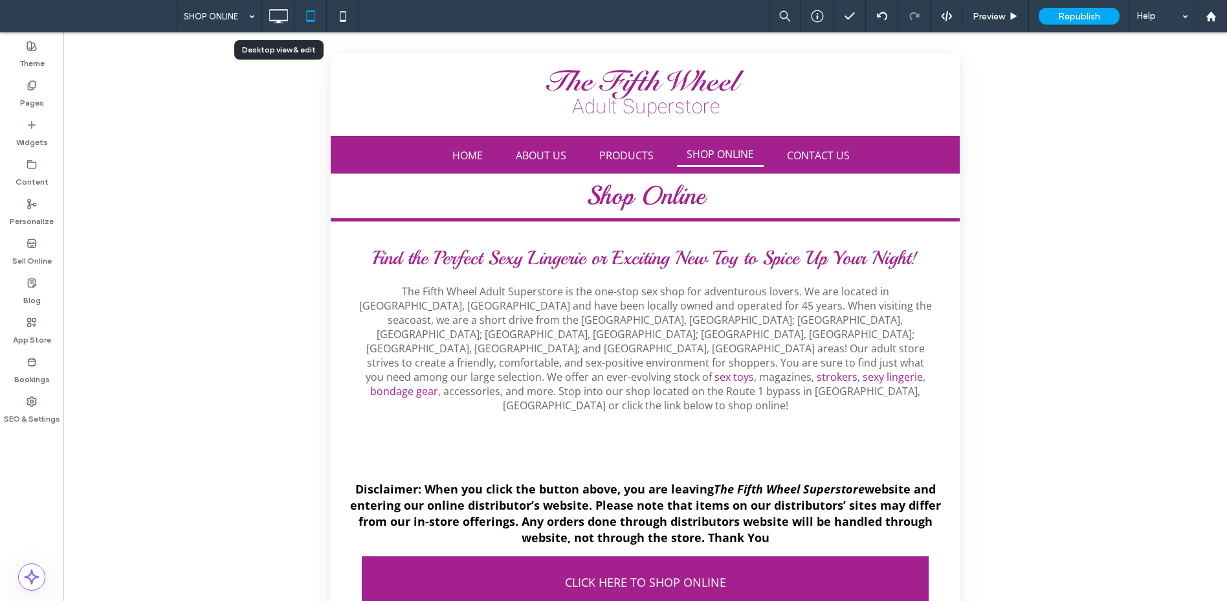
click at [277, 19] on icon at bounding box center [278, 16] width 26 height 26
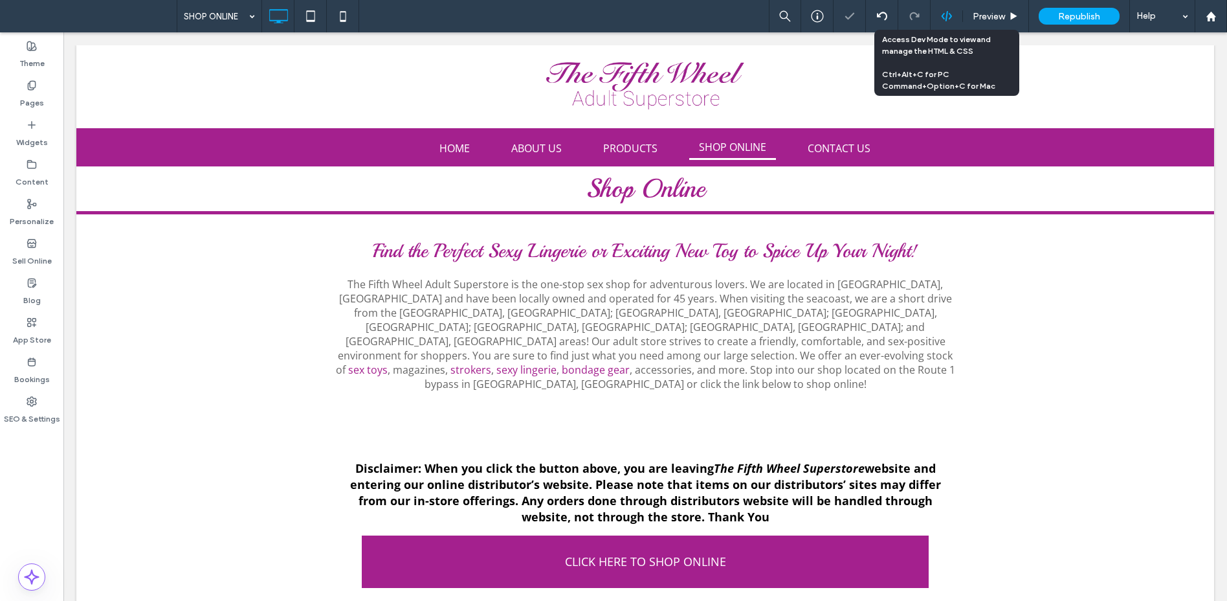
click at [941, 14] on icon at bounding box center [947, 16] width 12 height 12
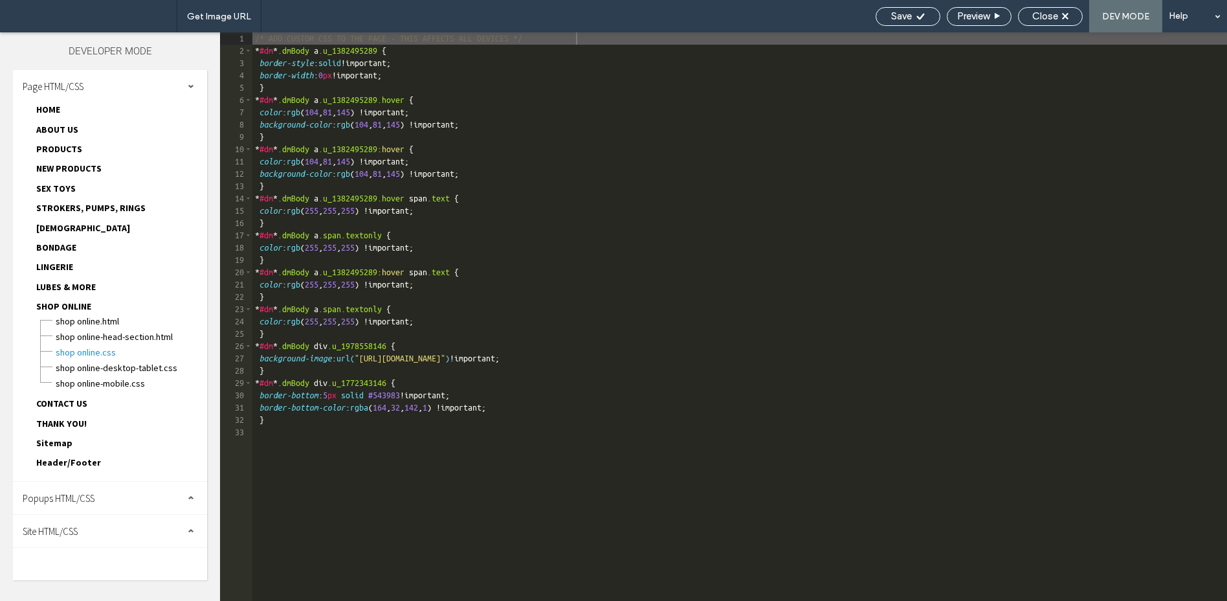
click at [128, 539] on div "Site HTML/CSS" at bounding box center [110, 531] width 194 height 32
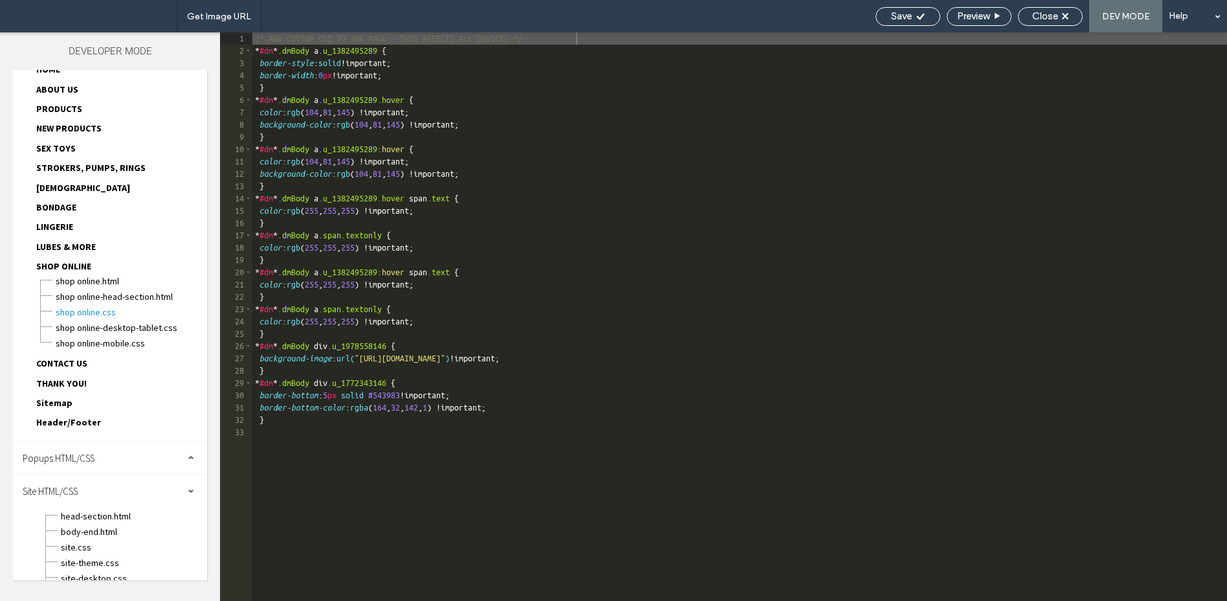
scroll to position [84, 0]
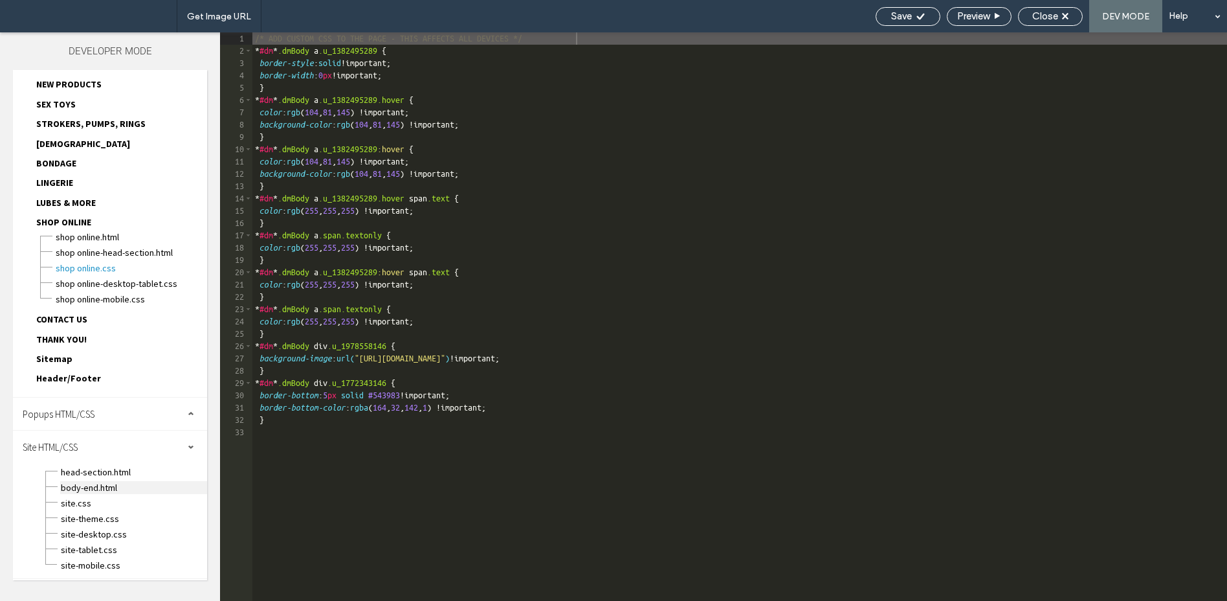
click at [110, 489] on span "body-end.html" at bounding box center [133, 487] width 147 height 13
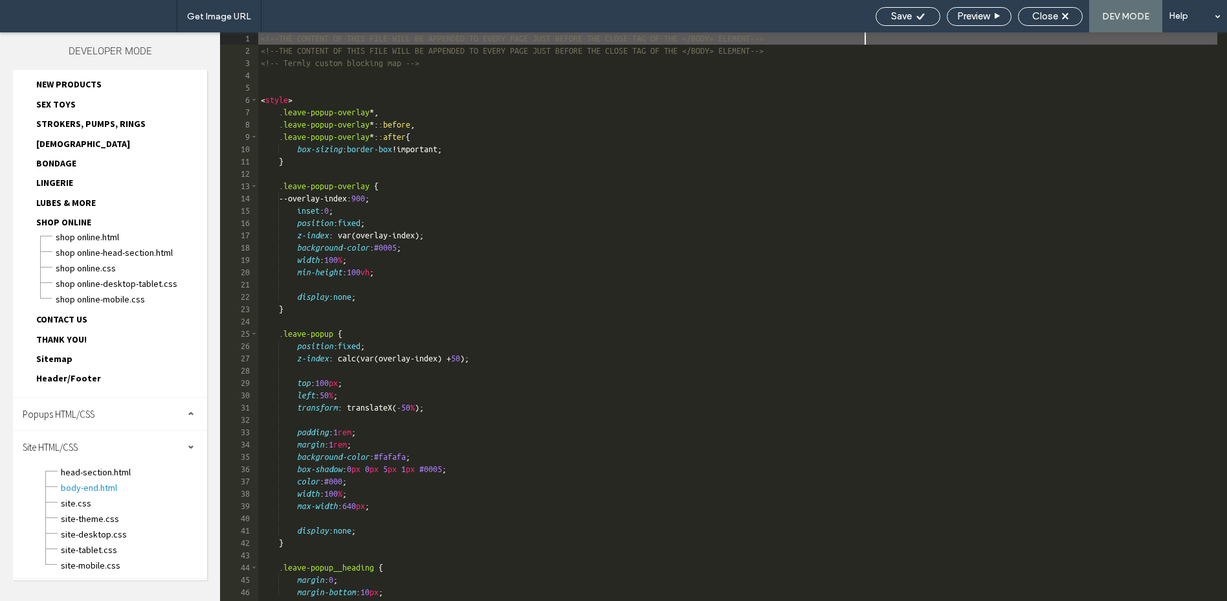
click at [746, 425] on div "<!--THE CONTENT OF THIS FILE WILL BE APPENDED TO EVERY PAGE JUST BEFORE THE CLO…" at bounding box center [737, 328] width 959 height 593
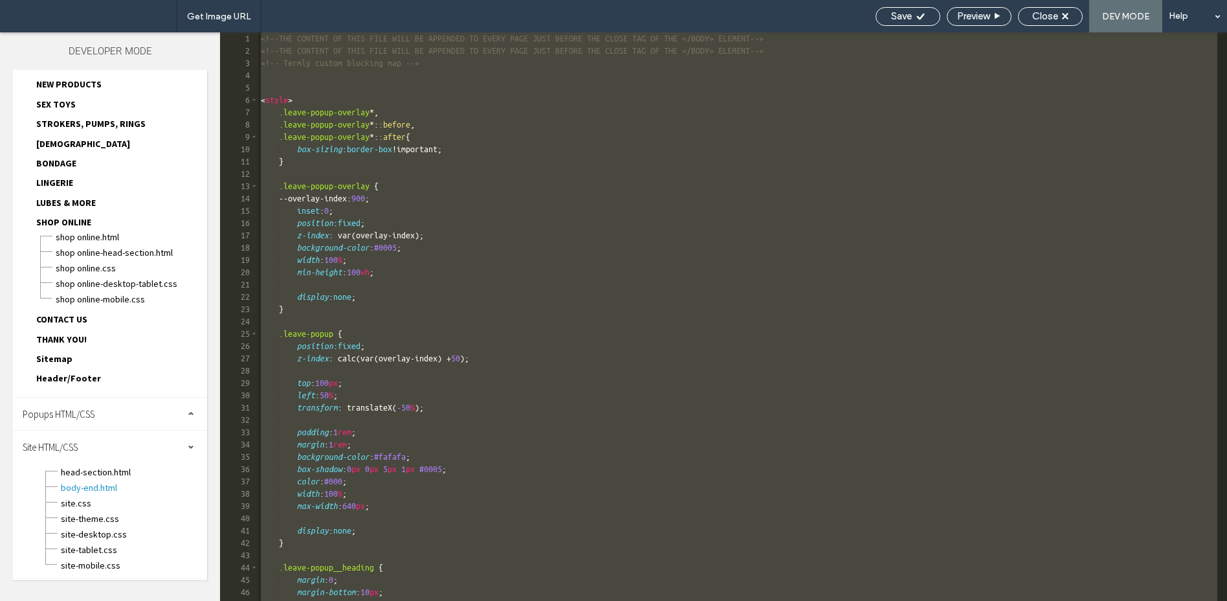
click at [527, 191] on div "<!--THE CONTENT OF THIS FILE WILL BE APPENDED TO EVERY PAGE JUST BEFORE THE CLO…" at bounding box center [737, 328] width 959 height 593
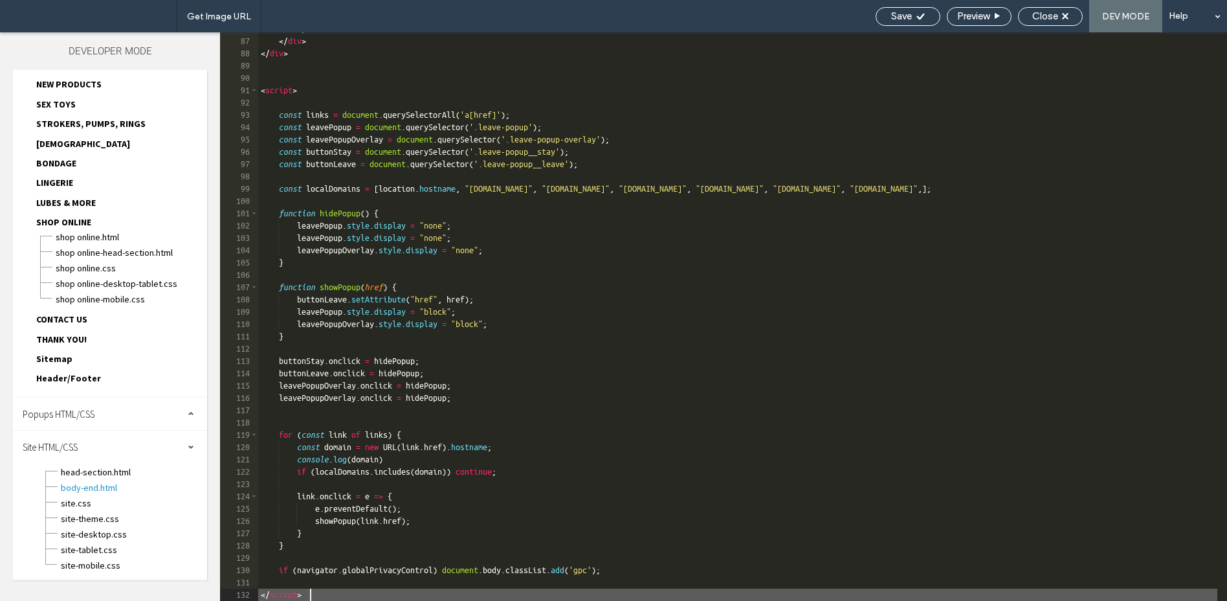
scroll to position [1080, 0]
click at [886, 8] on div "Save" at bounding box center [908, 16] width 65 height 19
click at [895, 12] on span "Save" at bounding box center [901, 16] width 21 height 12
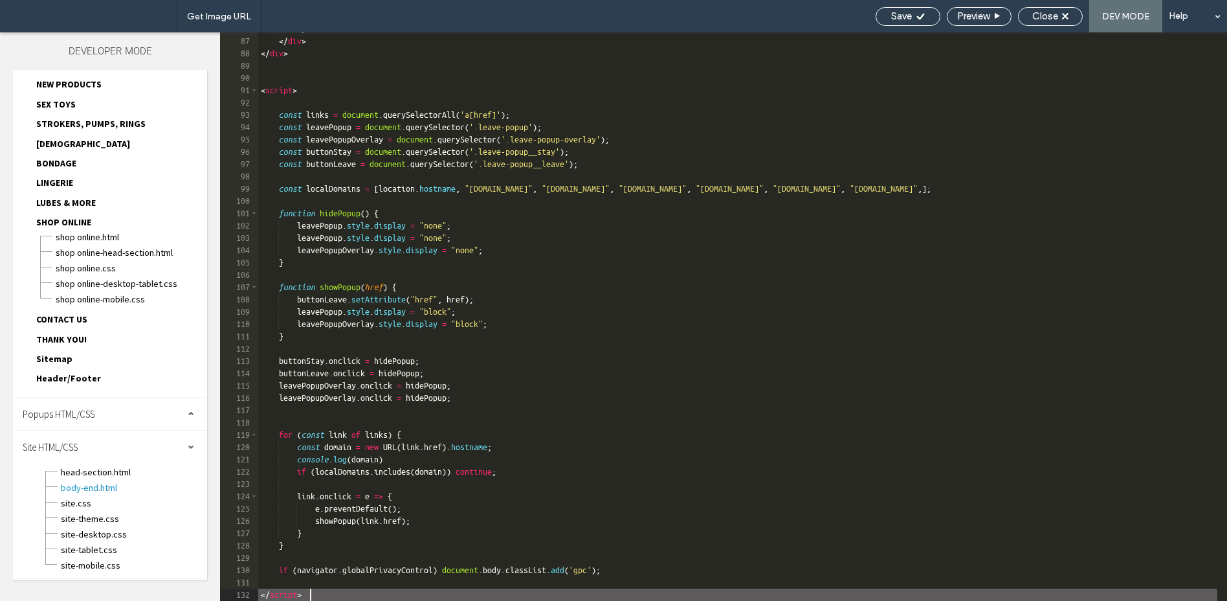
click at [829, 361] on div "</ div > </ div > </ div > < script > const links = document . querySelectorAll…" at bounding box center [737, 319] width 959 height 593
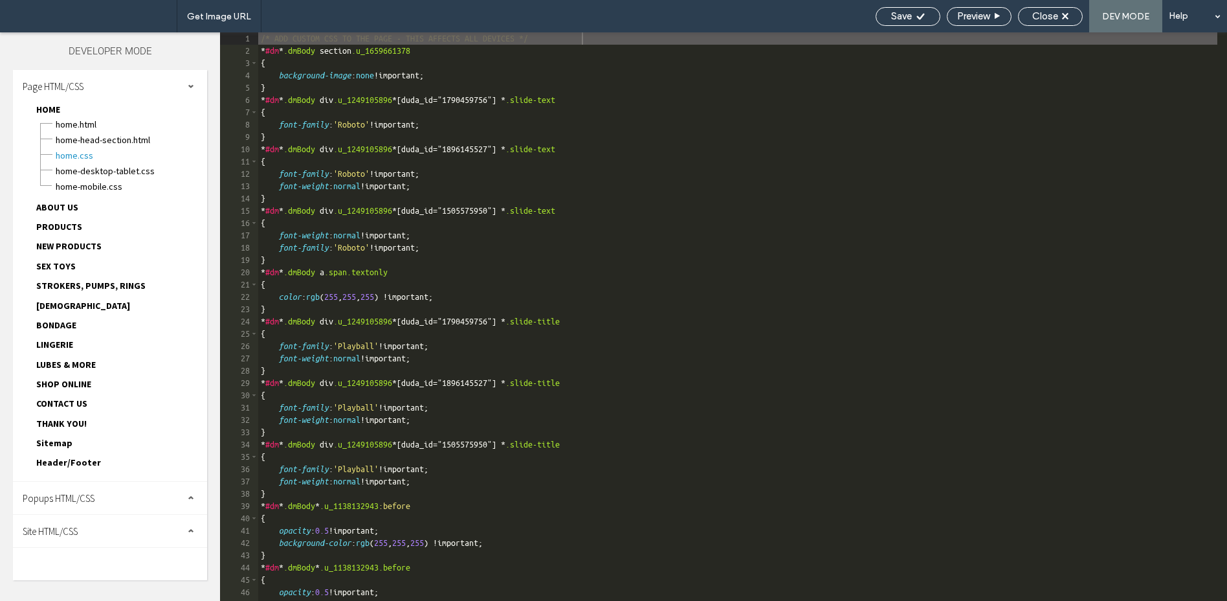
click at [101, 530] on div "Site HTML/CSS" at bounding box center [110, 531] width 194 height 32
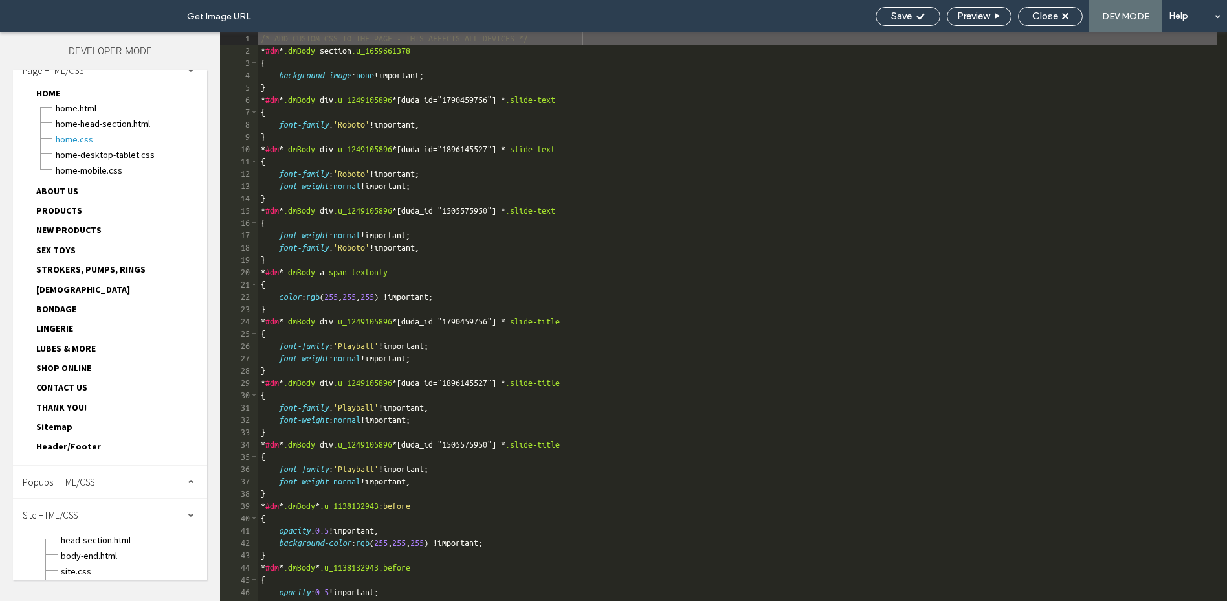
scroll to position [84, 0]
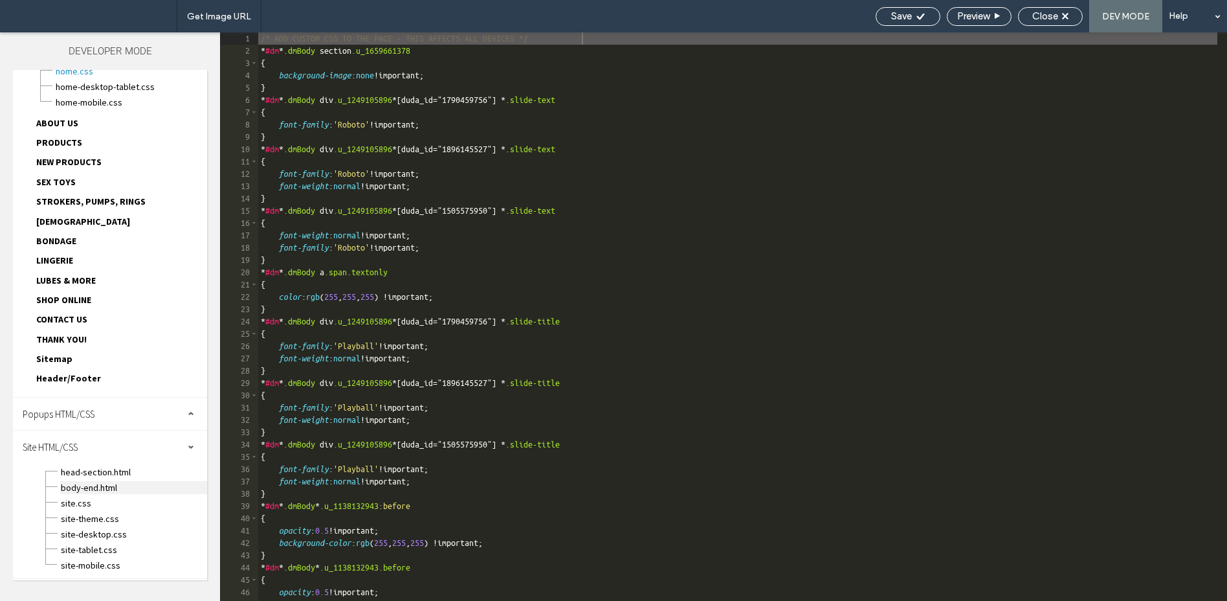
click at [112, 489] on span "body-end.html" at bounding box center [133, 487] width 147 height 13
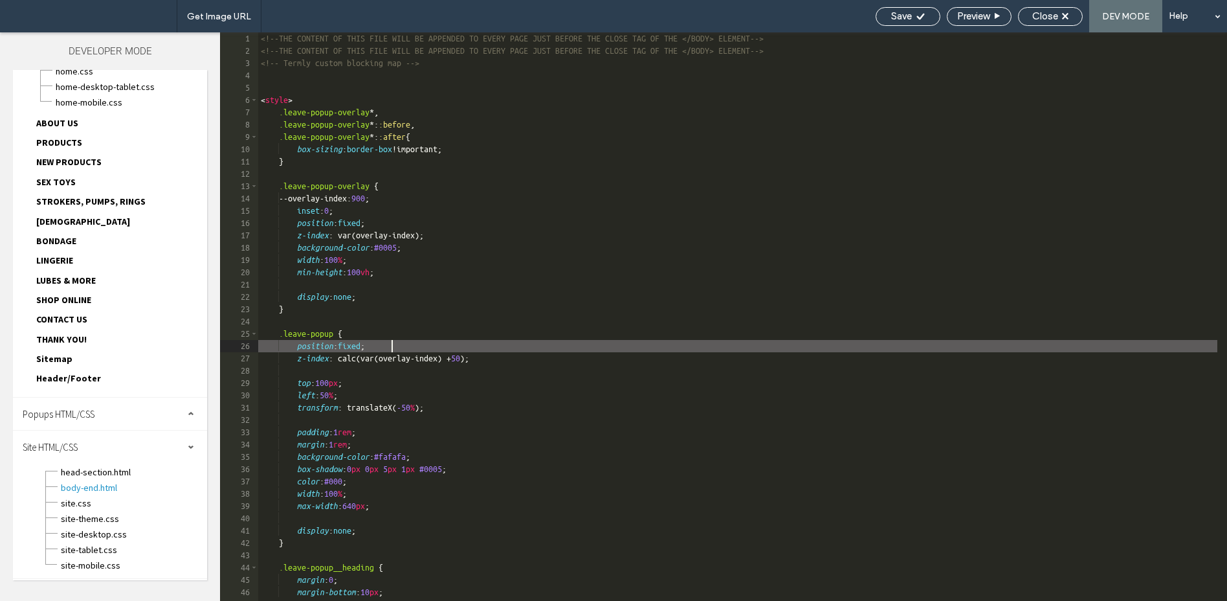
click at [704, 342] on div "<!--THE CONTENT OF THIS FILE WILL BE APPENDED TO EVERY PAGE JUST BEFORE THE CLO…" at bounding box center [737, 328] width 959 height 593
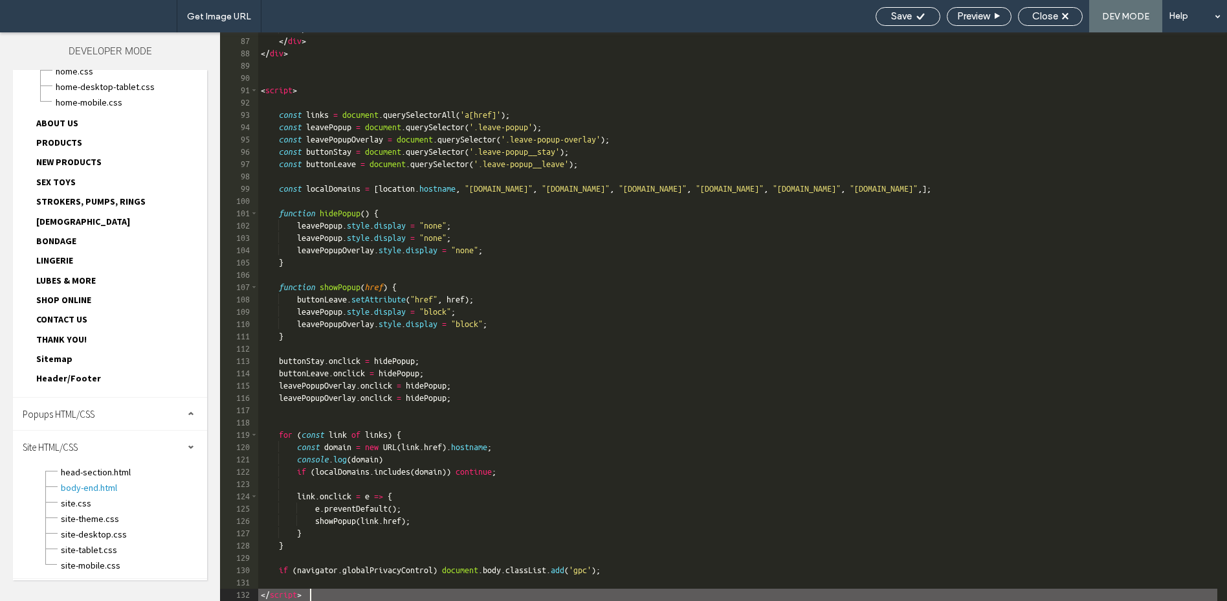
scroll to position [1080, 0]
click at [902, 17] on span "Save" at bounding box center [901, 16] width 21 height 12
click at [907, 19] on span "Save" at bounding box center [901, 16] width 21 height 12
click at [910, 17] on span "Save" at bounding box center [901, 16] width 21 height 12
click at [1045, 17] on span "Close" at bounding box center [1045, 16] width 26 height 12
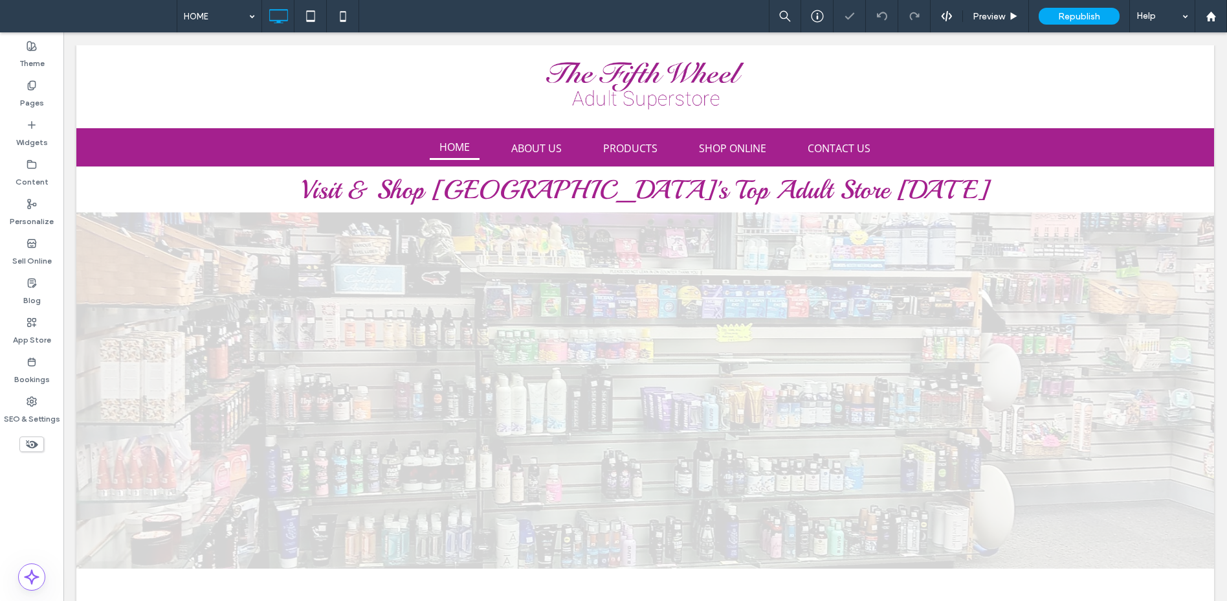
scroll to position [0, 0]
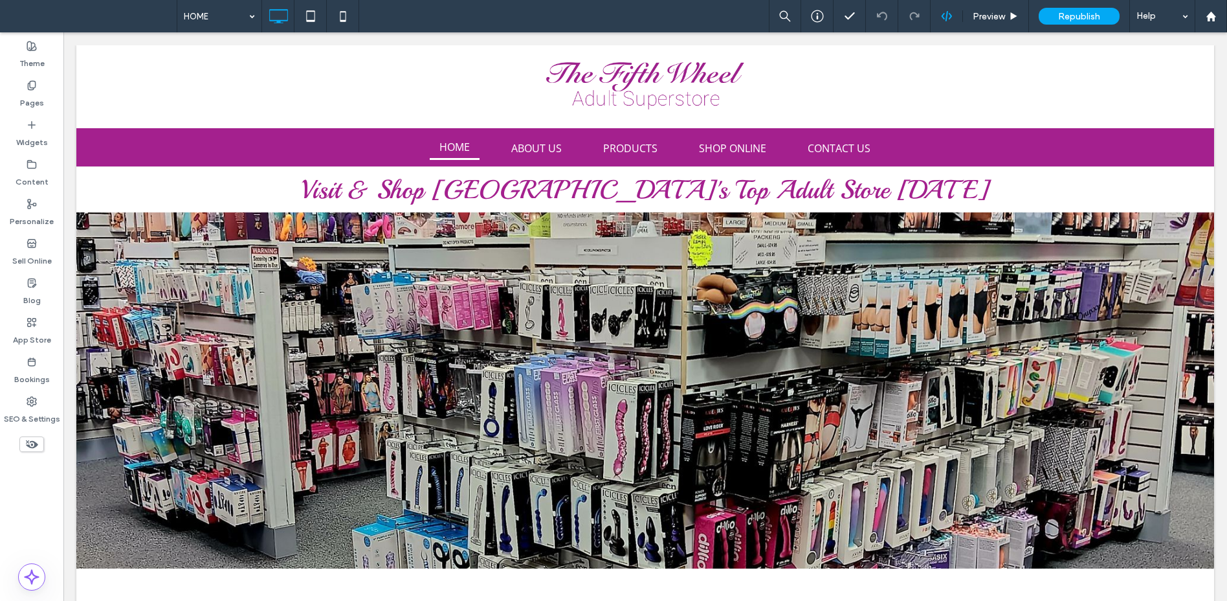
click at [948, 17] on icon at bounding box center [947, 16] width 12 height 12
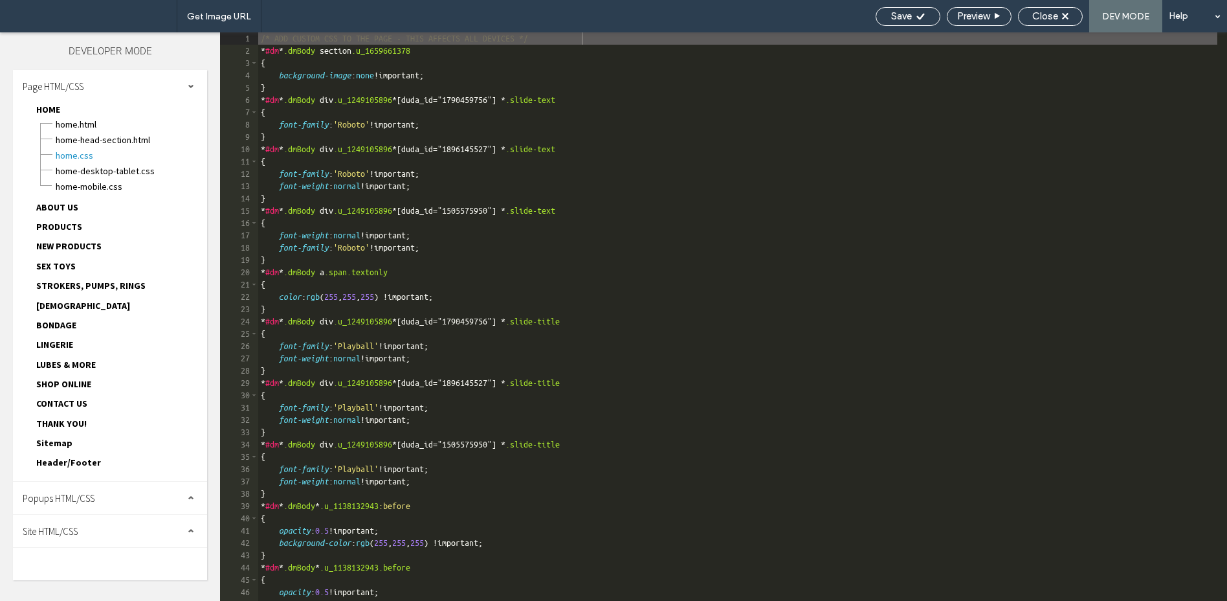
click at [110, 491] on div "Popups HTML/CSS" at bounding box center [110, 498] width 194 height 32
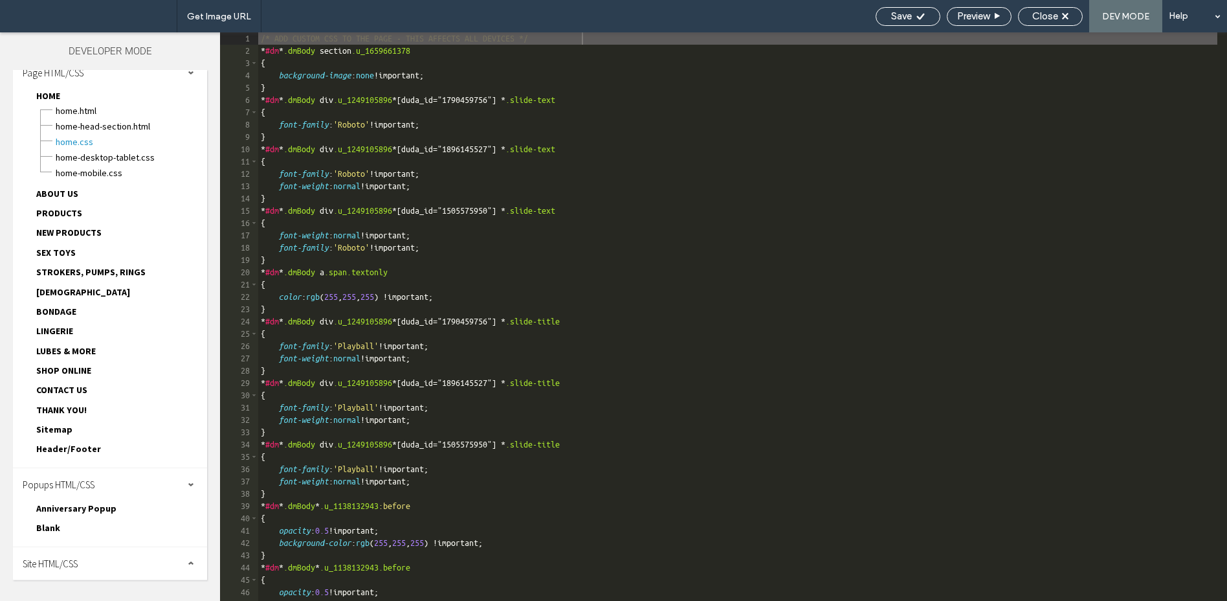
click at [110, 564] on div "Site HTML/CSS" at bounding box center [110, 563] width 194 height 32
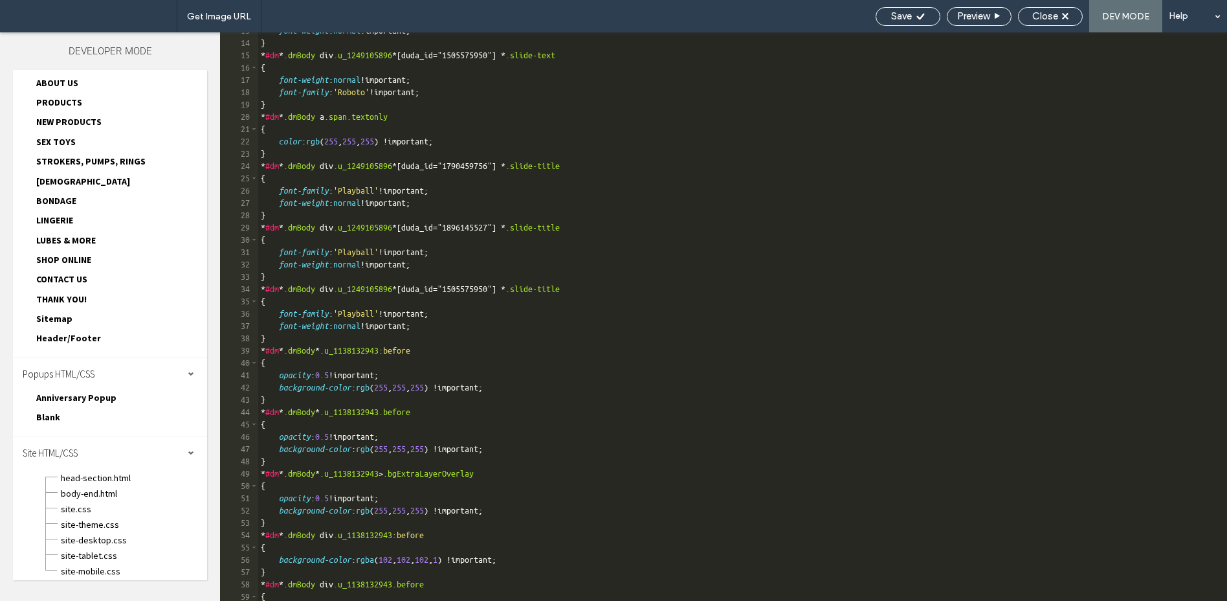
scroll to position [130, 0]
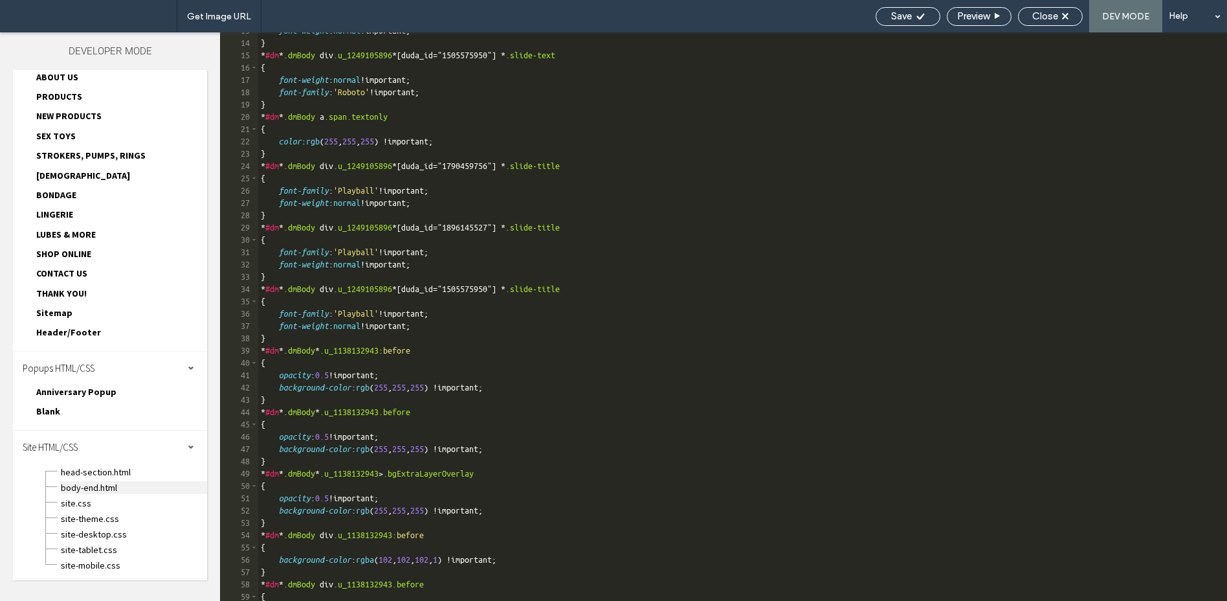
click at [104, 493] on span "body-end.html" at bounding box center [133, 487] width 147 height 13
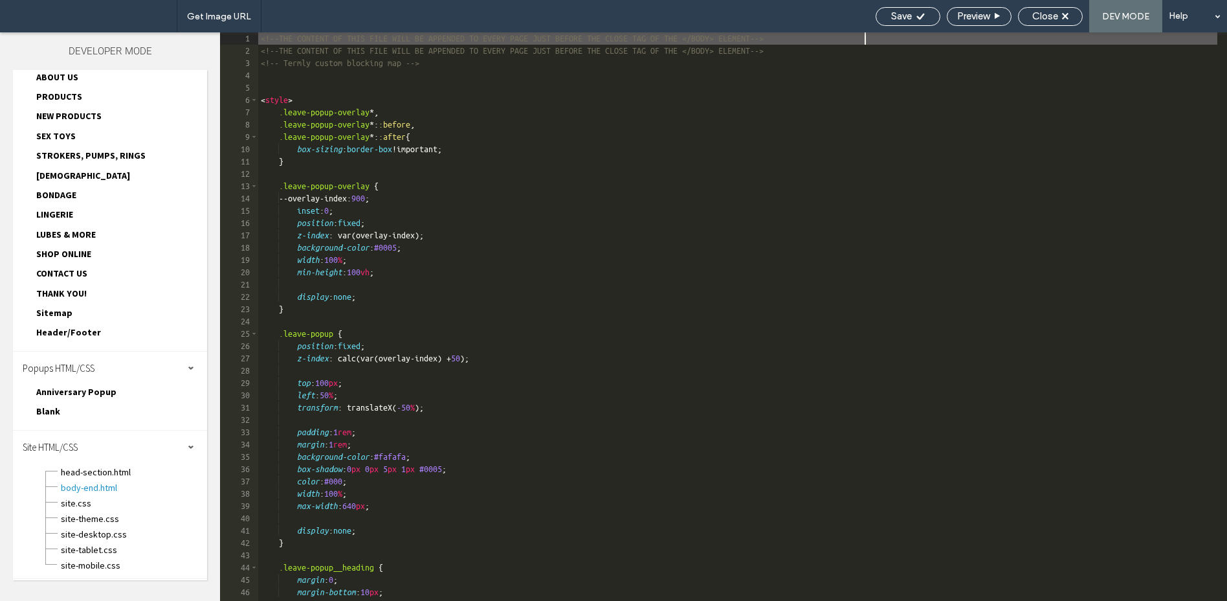
scroll to position [0, 0]
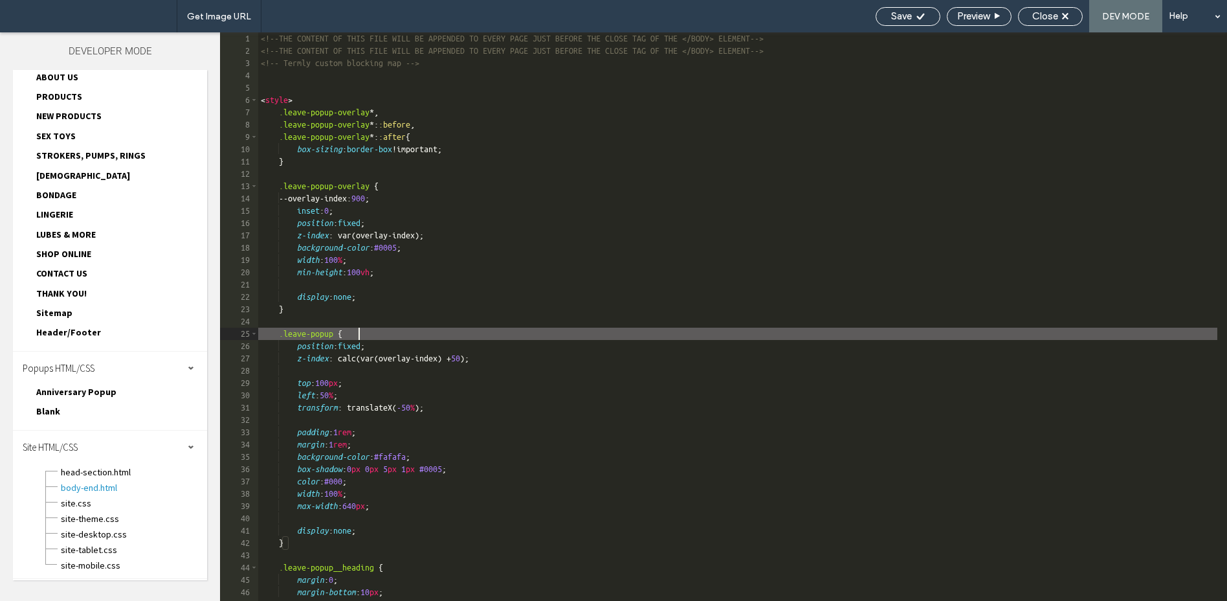
click at [682, 333] on div "<!--THE CONTENT OF THIS FILE WILL BE APPENDED TO EVERY PAGE JUST BEFORE THE CLO…" at bounding box center [737, 328] width 959 height 593
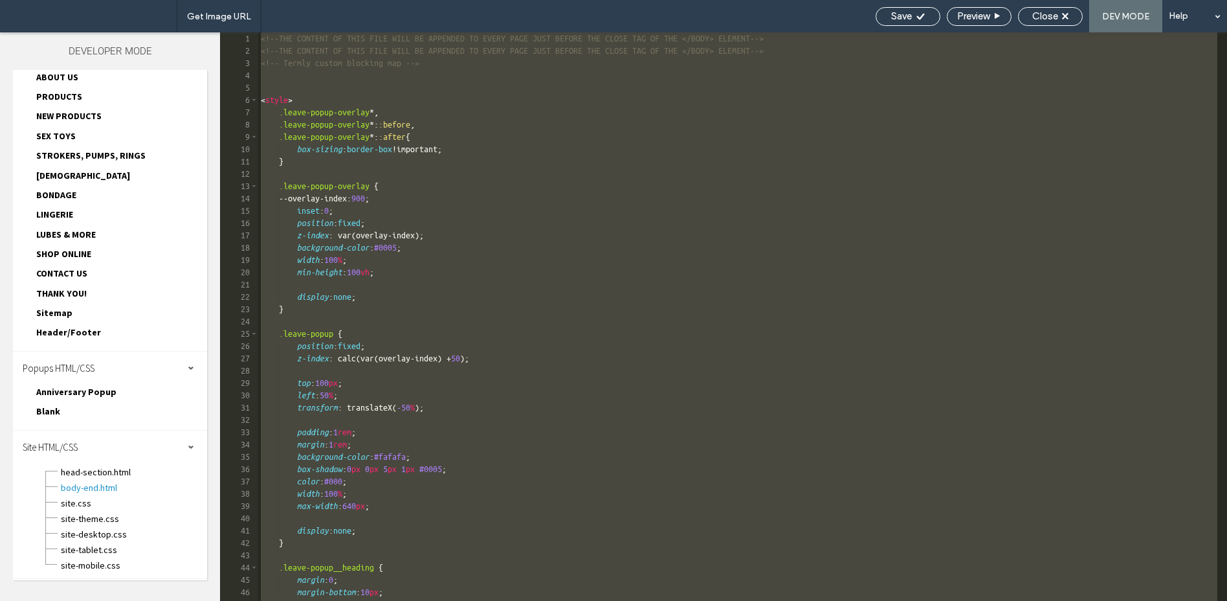
scroll to position [1092, 0]
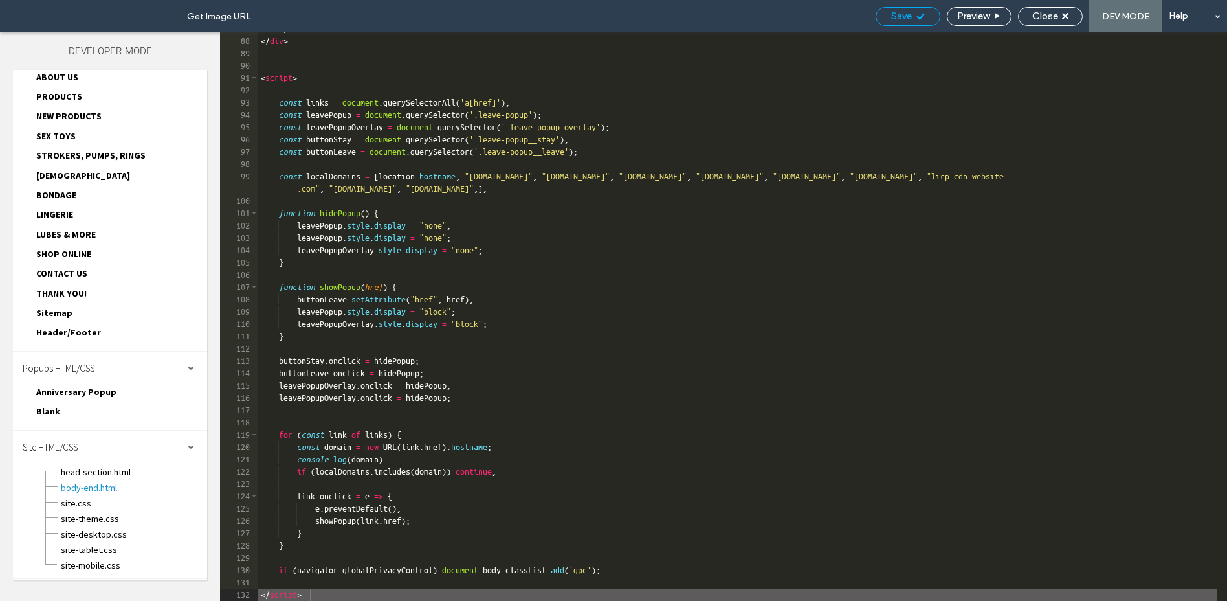
click at [919, 12] on icon at bounding box center [921, 17] width 10 height 10
click at [919, 10] on div at bounding box center [613, 300] width 1227 height 601
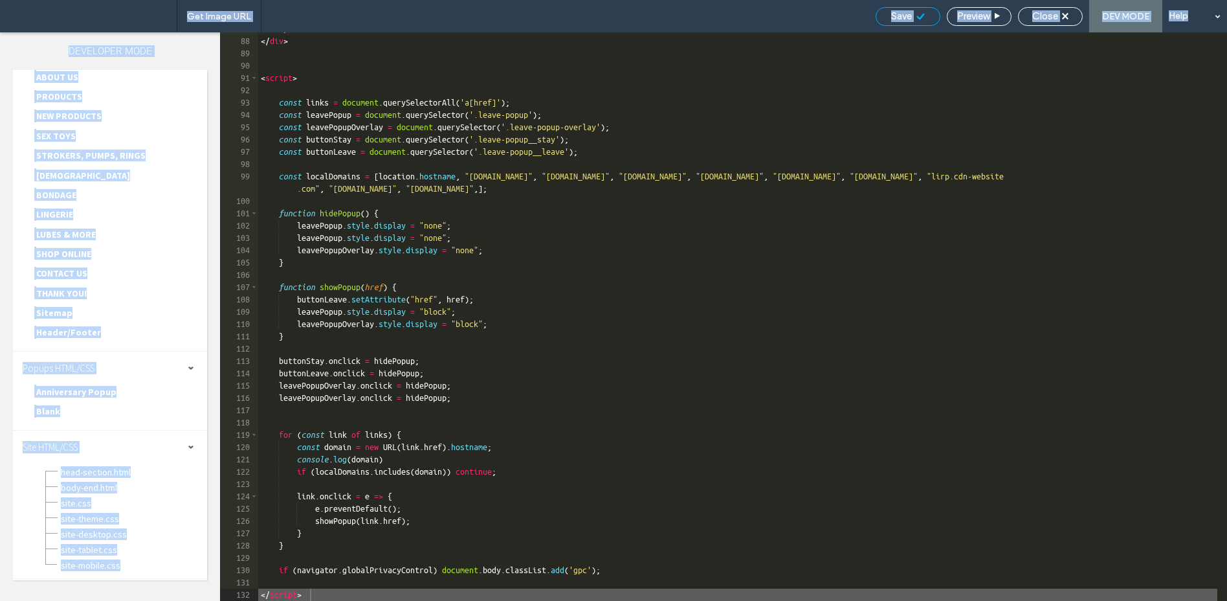
click at [919, 10] on div at bounding box center [613, 300] width 1227 height 601
click at [1031, 327] on div at bounding box center [613, 300] width 1227 height 601
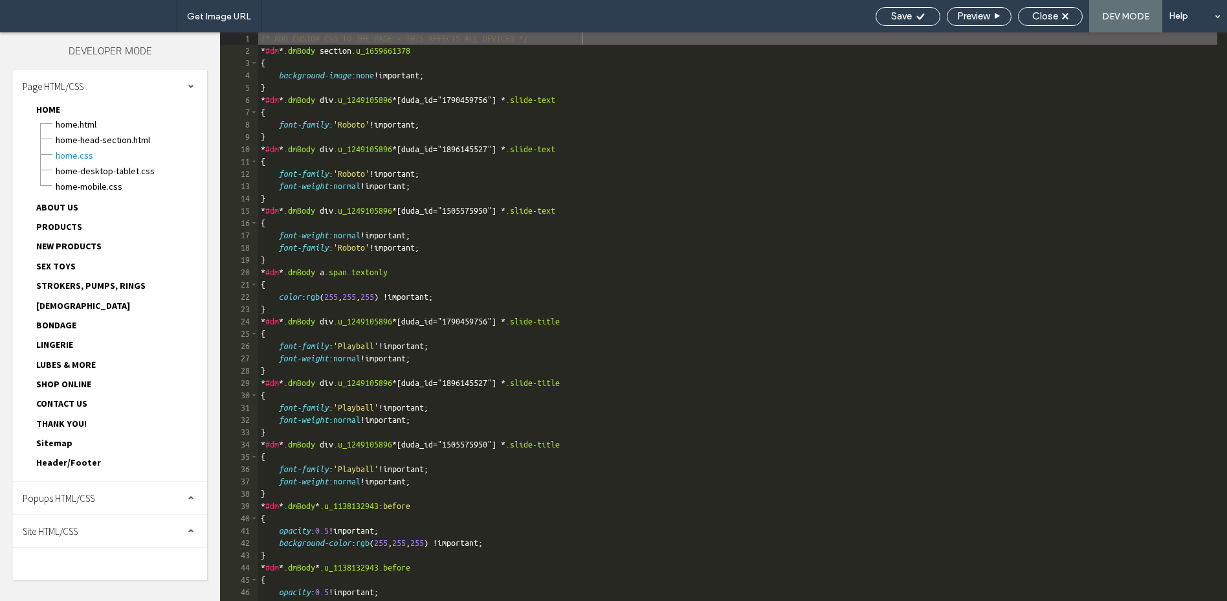
click at [136, 535] on div "Site HTML/CSS" at bounding box center [110, 531] width 194 height 32
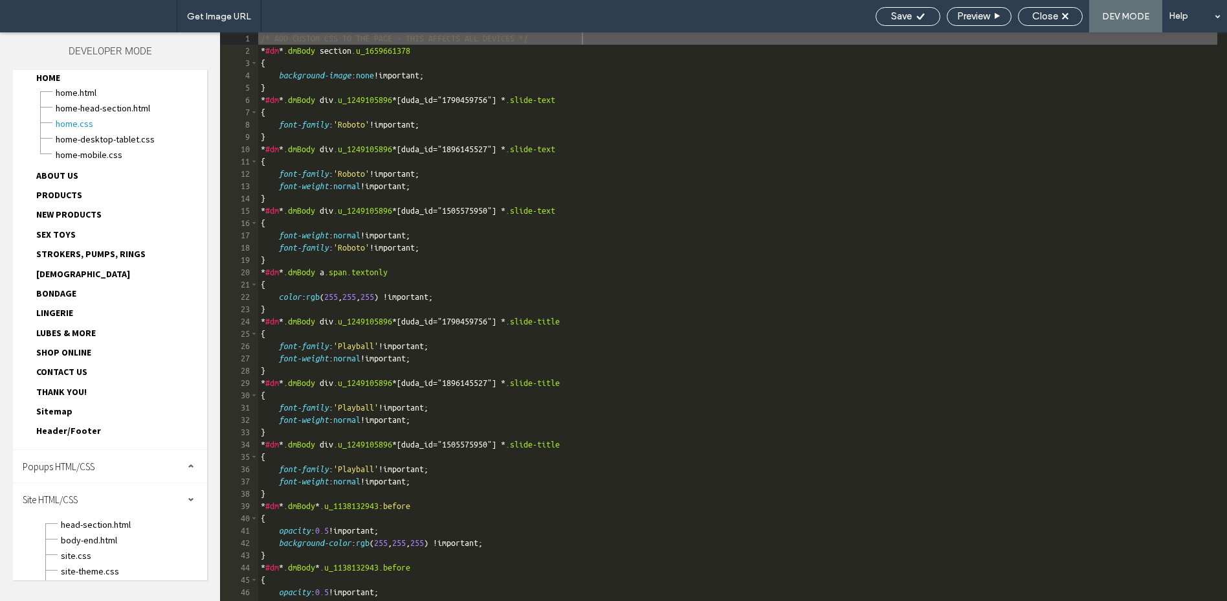
scroll to position [84, 0]
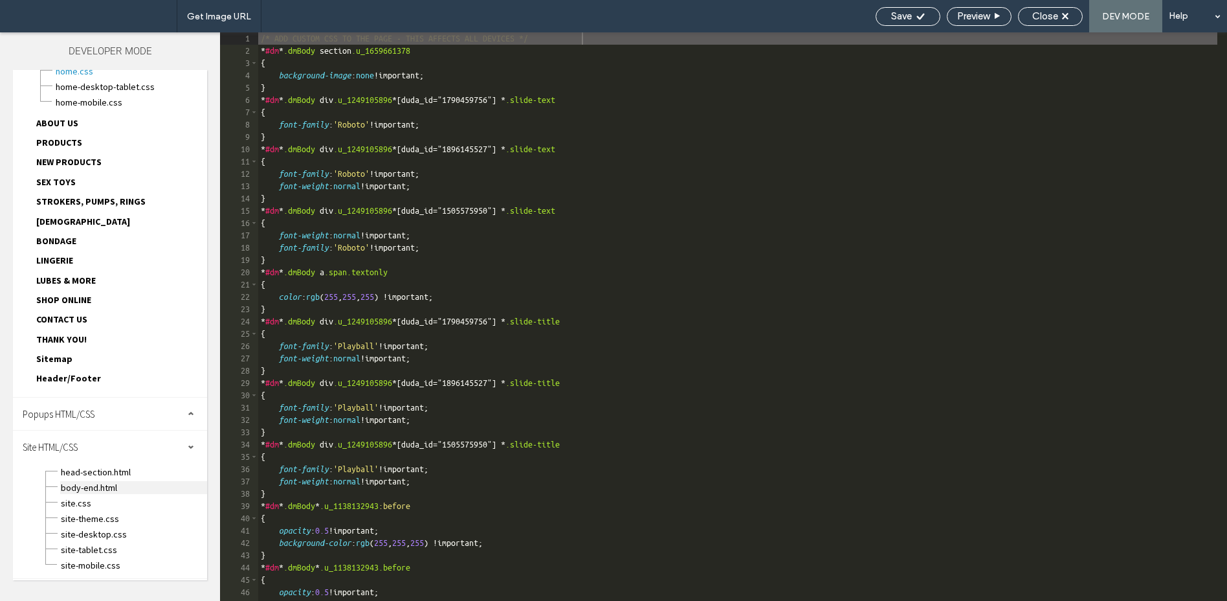
click at [119, 488] on span "body-end.html" at bounding box center [133, 487] width 147 height 13
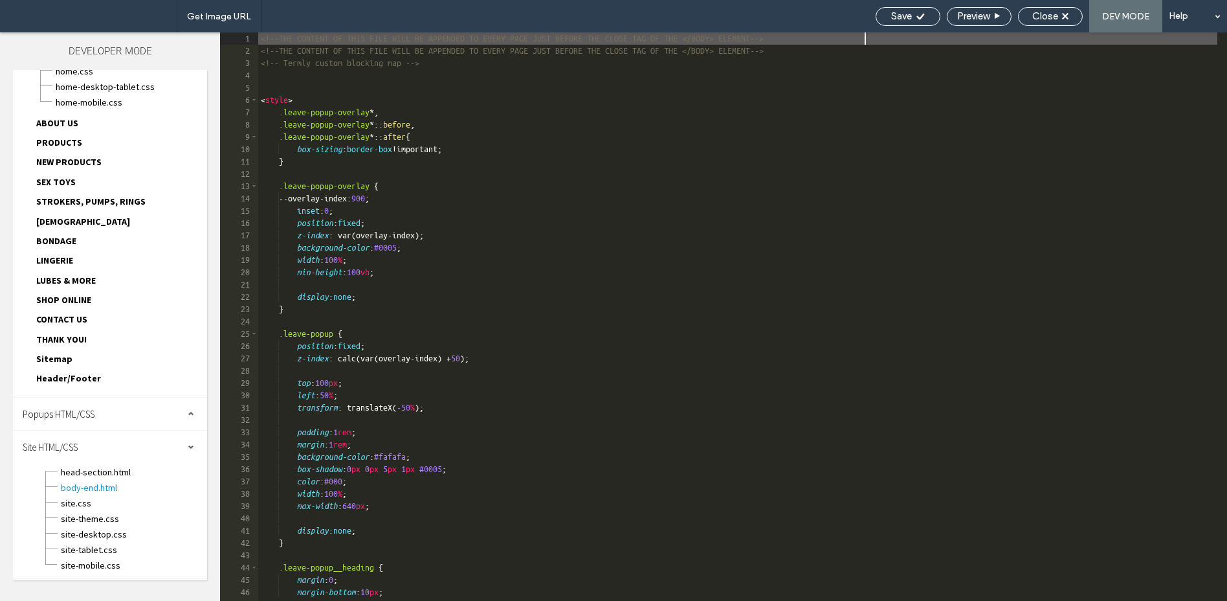
click at [655, 310] on div "<!--THE CONTENT OF THIS FILE WILL BE APPENDED TO EVERY PAGE JUST BEFORE THE CLO…" at bounding box center [737, 328] width 959 height 593
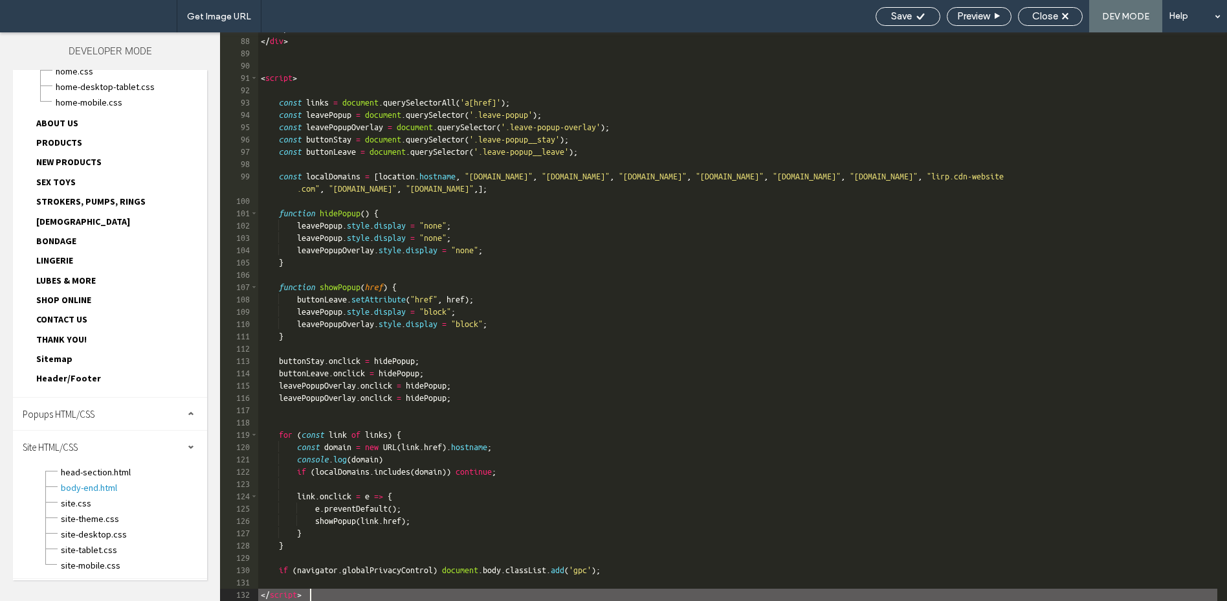
scroll to position [1092, 0]
click at [900, 22] on div "Save" at bounding box center [908, 16] width 65 height 19
click at [906, 18] on span "Save" at bounding box center [901, 16] width 21 height 12
click at [1059, 13] on div "Close" at bounding box center [1050, 16] width 63 height 12
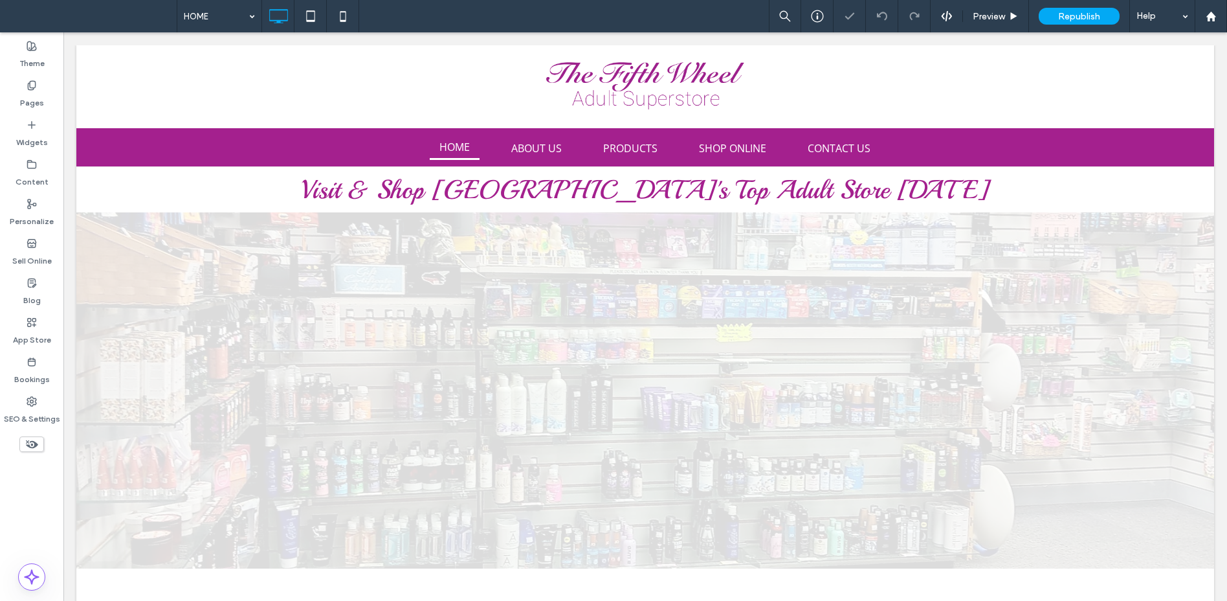
scroll to position [0, 0]
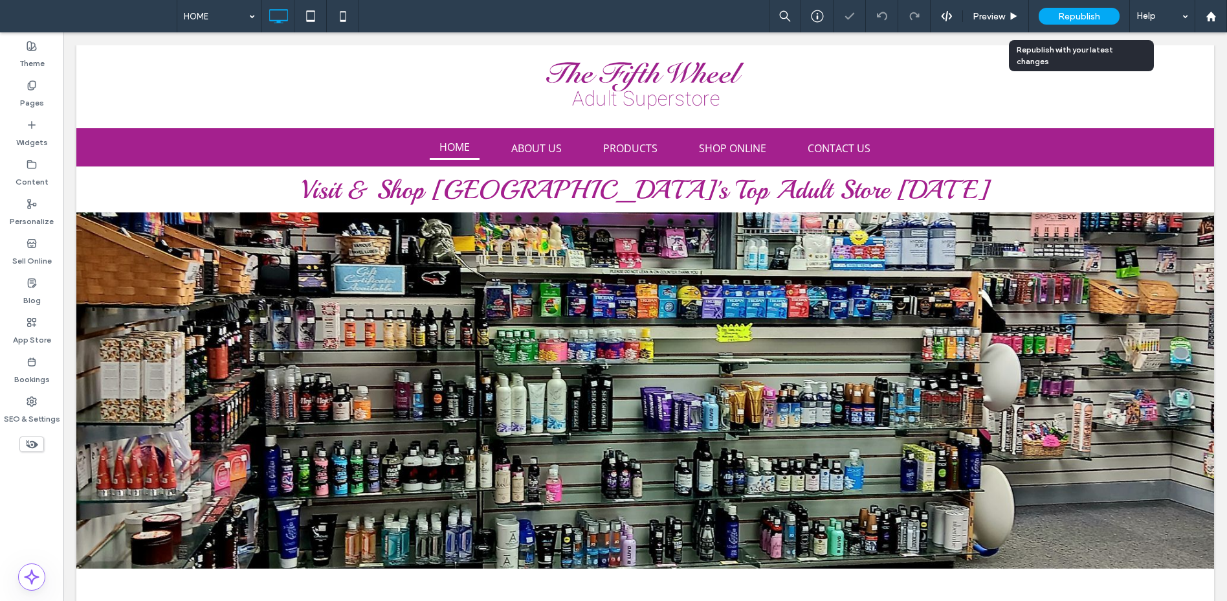
click at [1077, 11] on span "Republish" at bounding box center [1079, 16] width 42 height 11
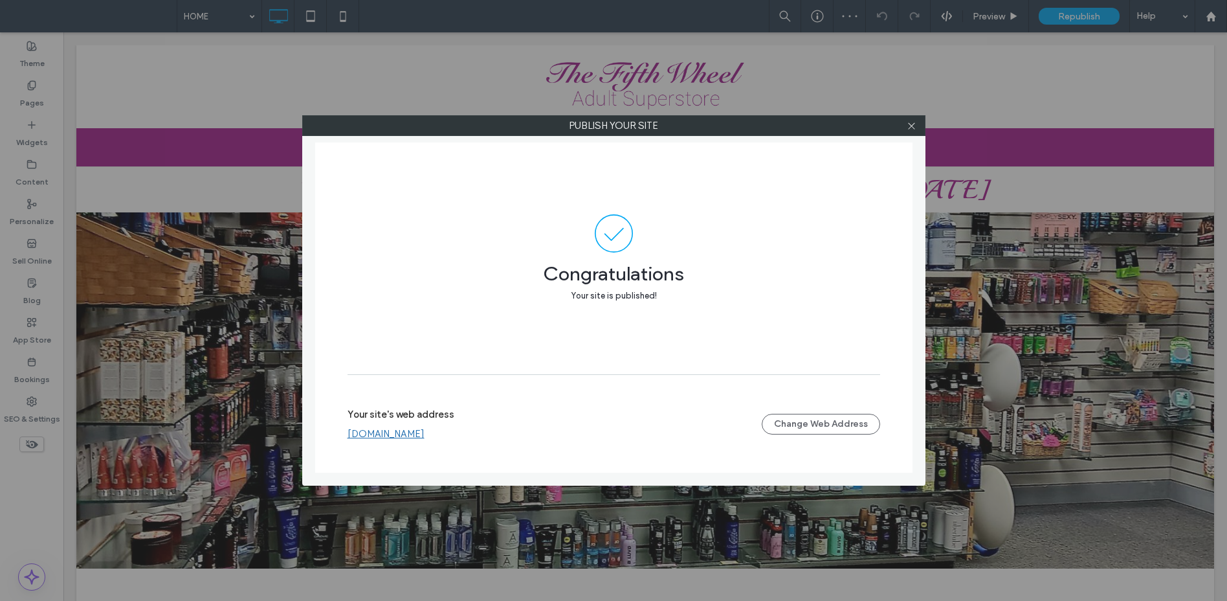
click at [425, 433] on link "www.fifthwheeladultsuperstore.com" at bounding box center [386, 434] width 77 height 12
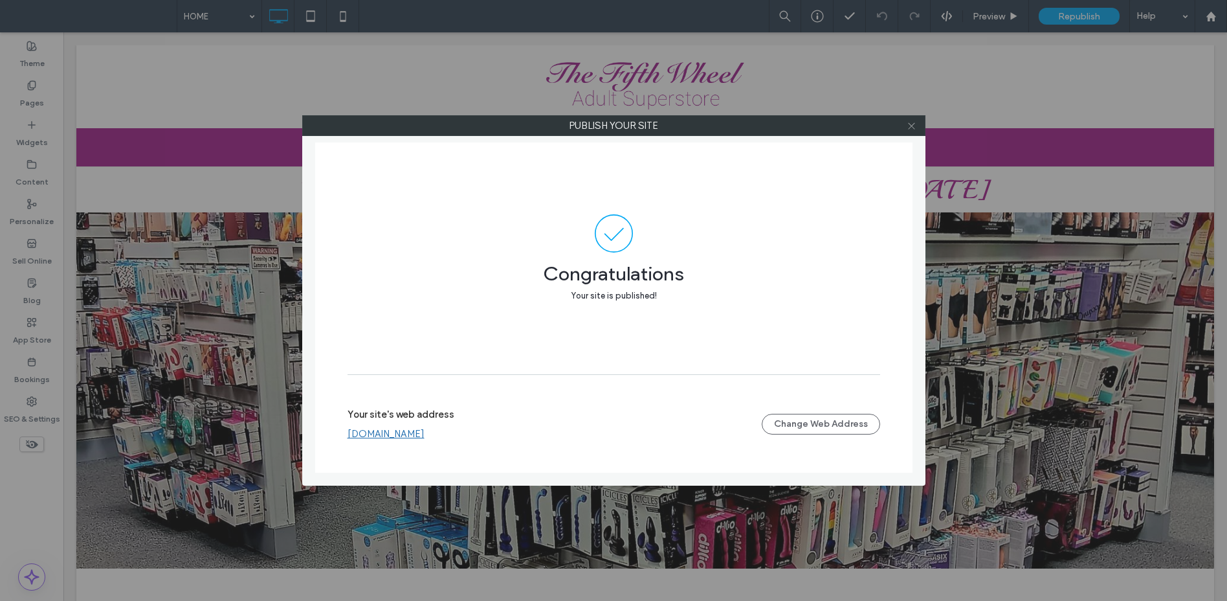
click at [913, 124] on icon at bounding box center [912, 126] width 10 height 10
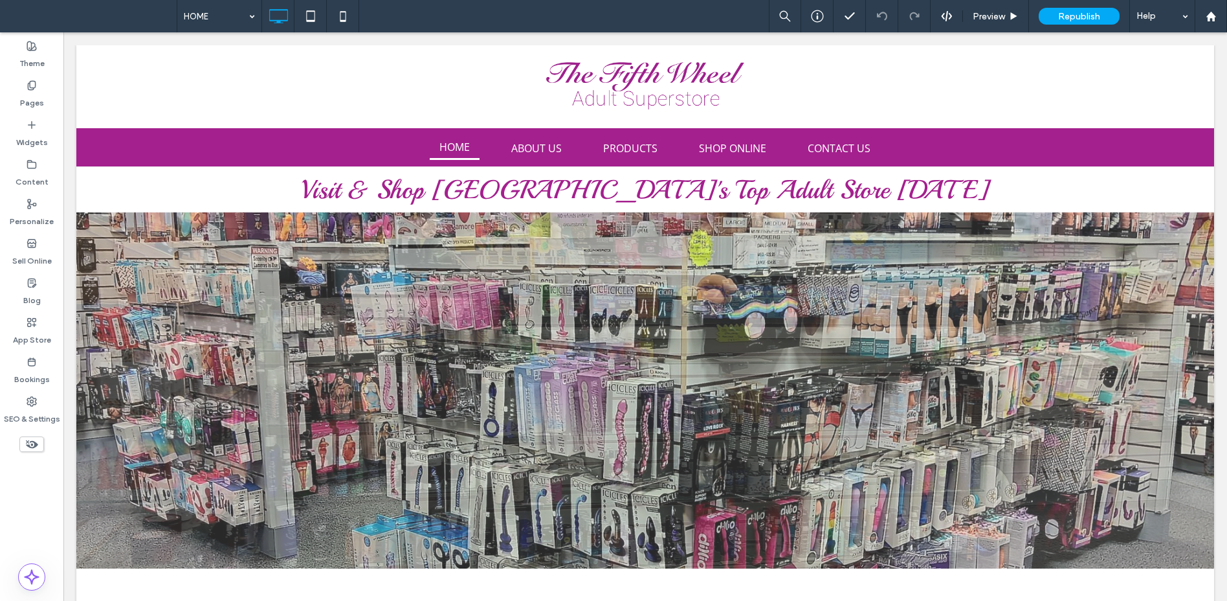
click at [38, 443] on icon at bounding box center [32, 444] width 14 height 14
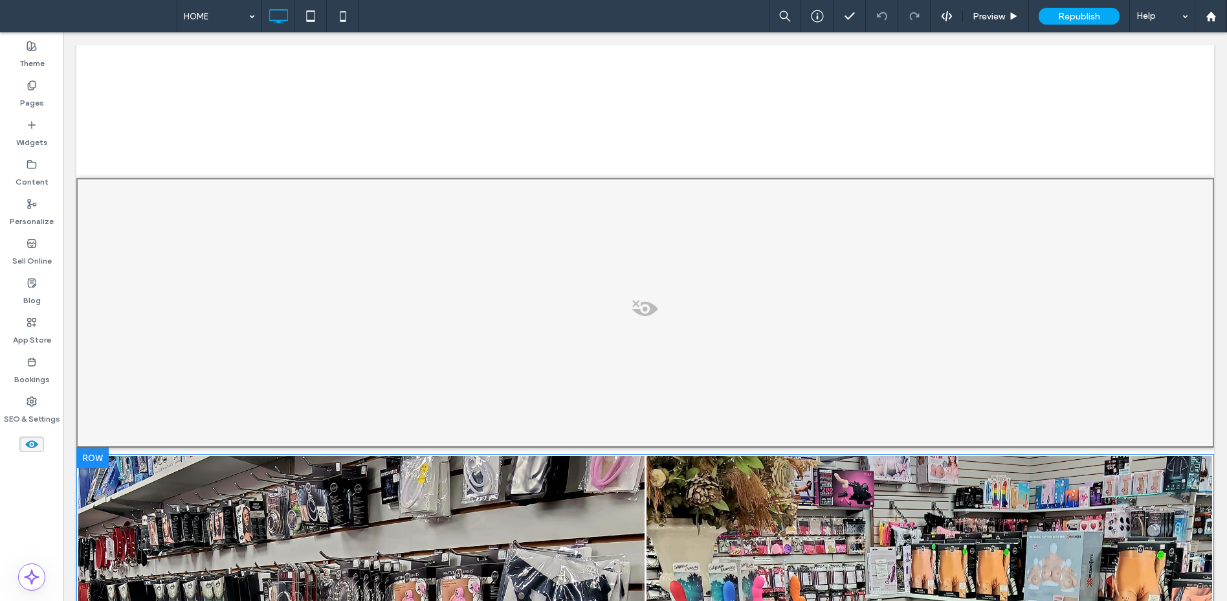
scroll to position [2259, 0]
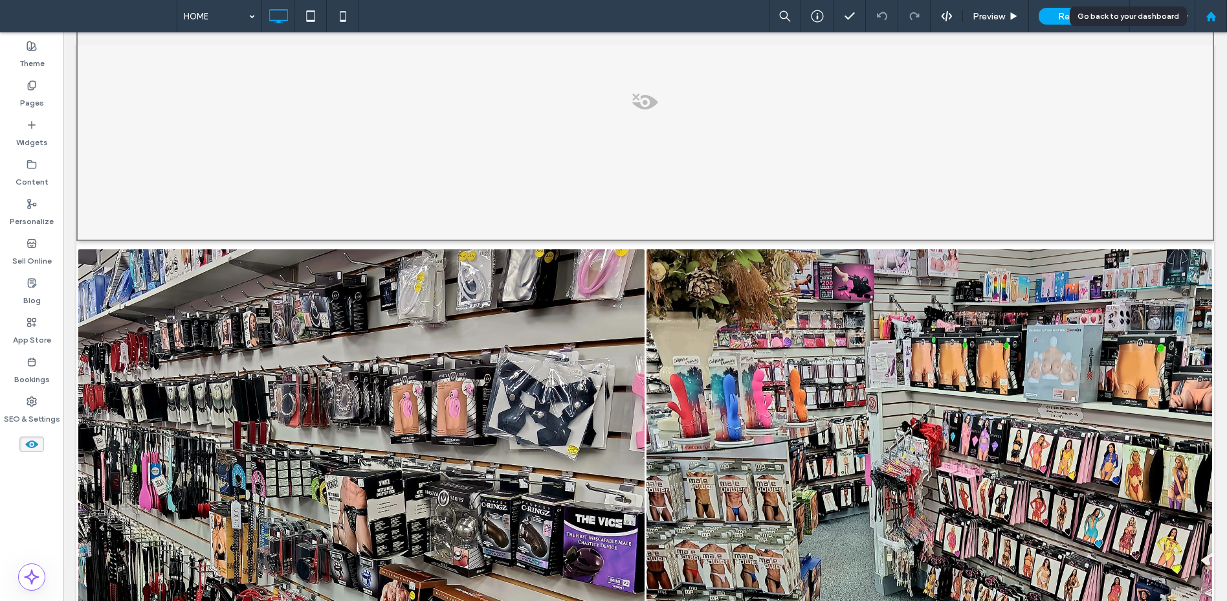
click at [1206, 11] on icon at bounding box center [1211, 16] width 11 height 11
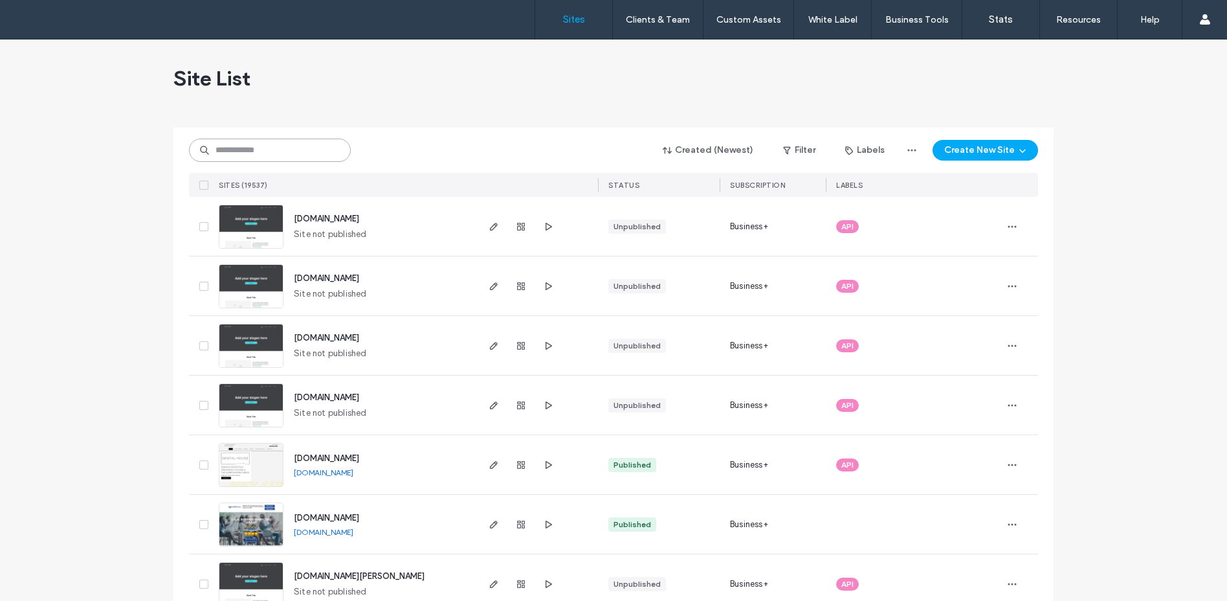
click at [302, 145] on input at bounding box center [270, 150] width 162 height 23
paste input "********"
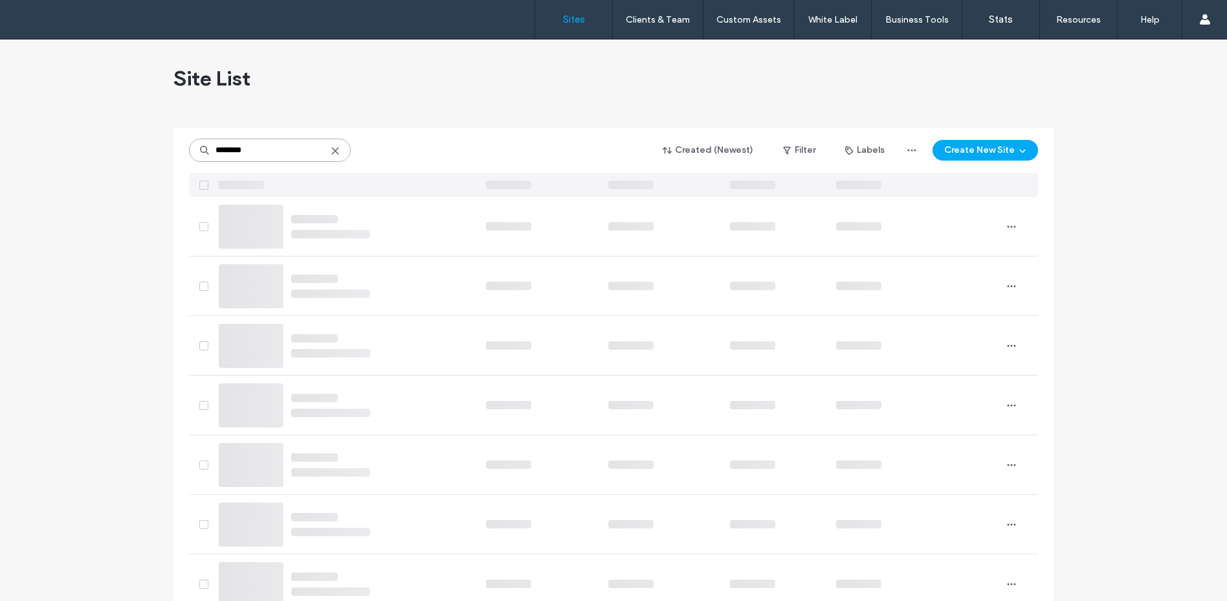
type input "********"
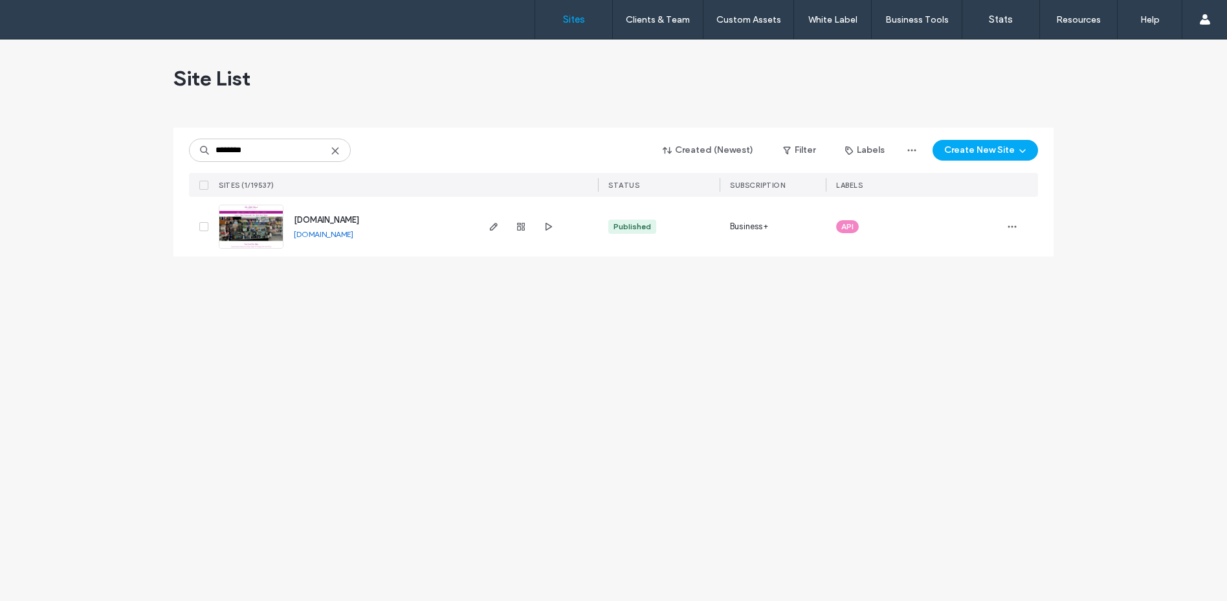
click at [264, 224] on img at bounding box center [250, 249] width 63 height 88
